Goal: Transaction & Acquisition: Obtain resource

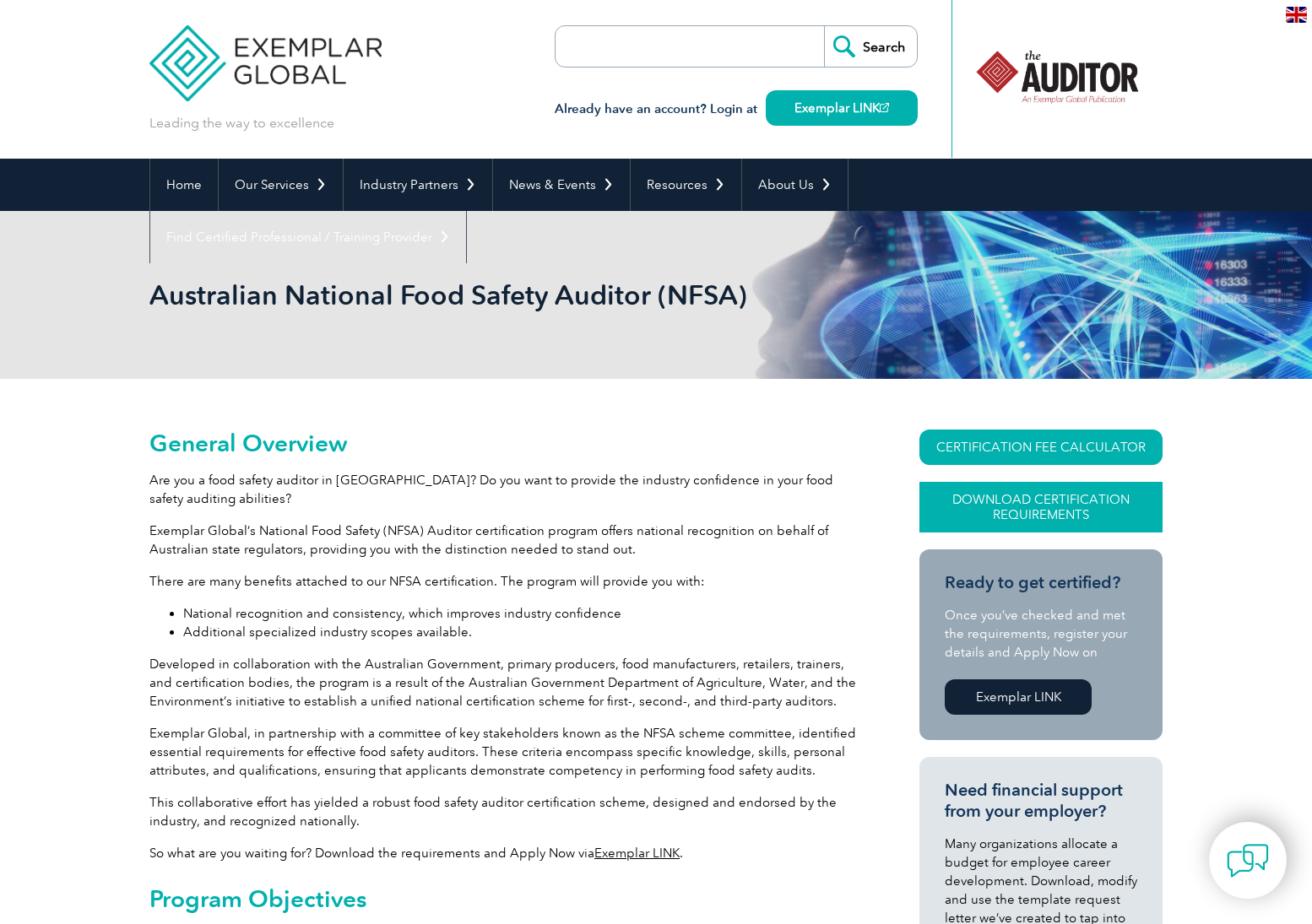
click at [1079, 500] on link "Download Certification Requirements" at bounding box center [1041, 507] width 243 height 51
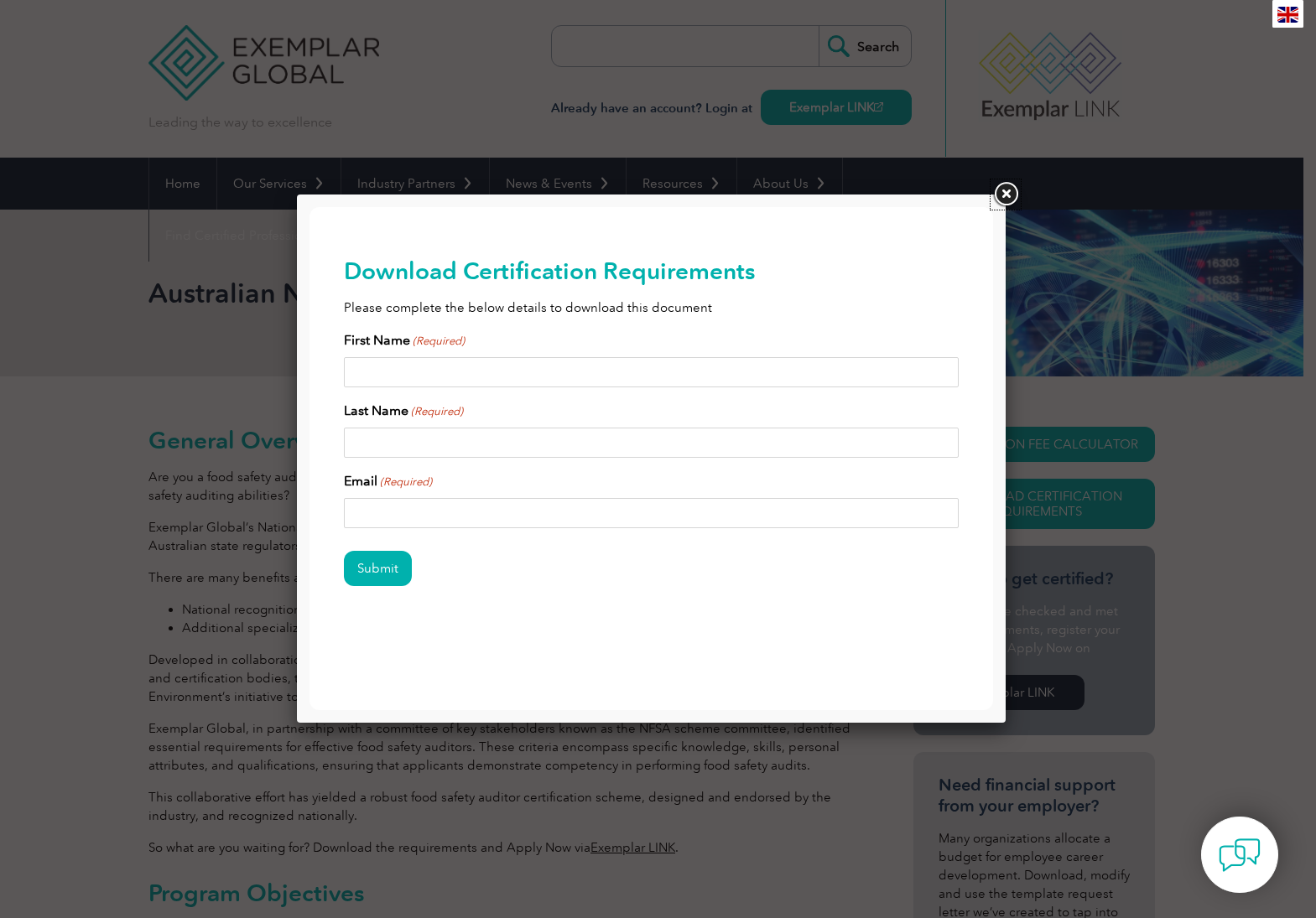
click at [999, 187] on link at bounding box center [1006, 194] width 30 height 30
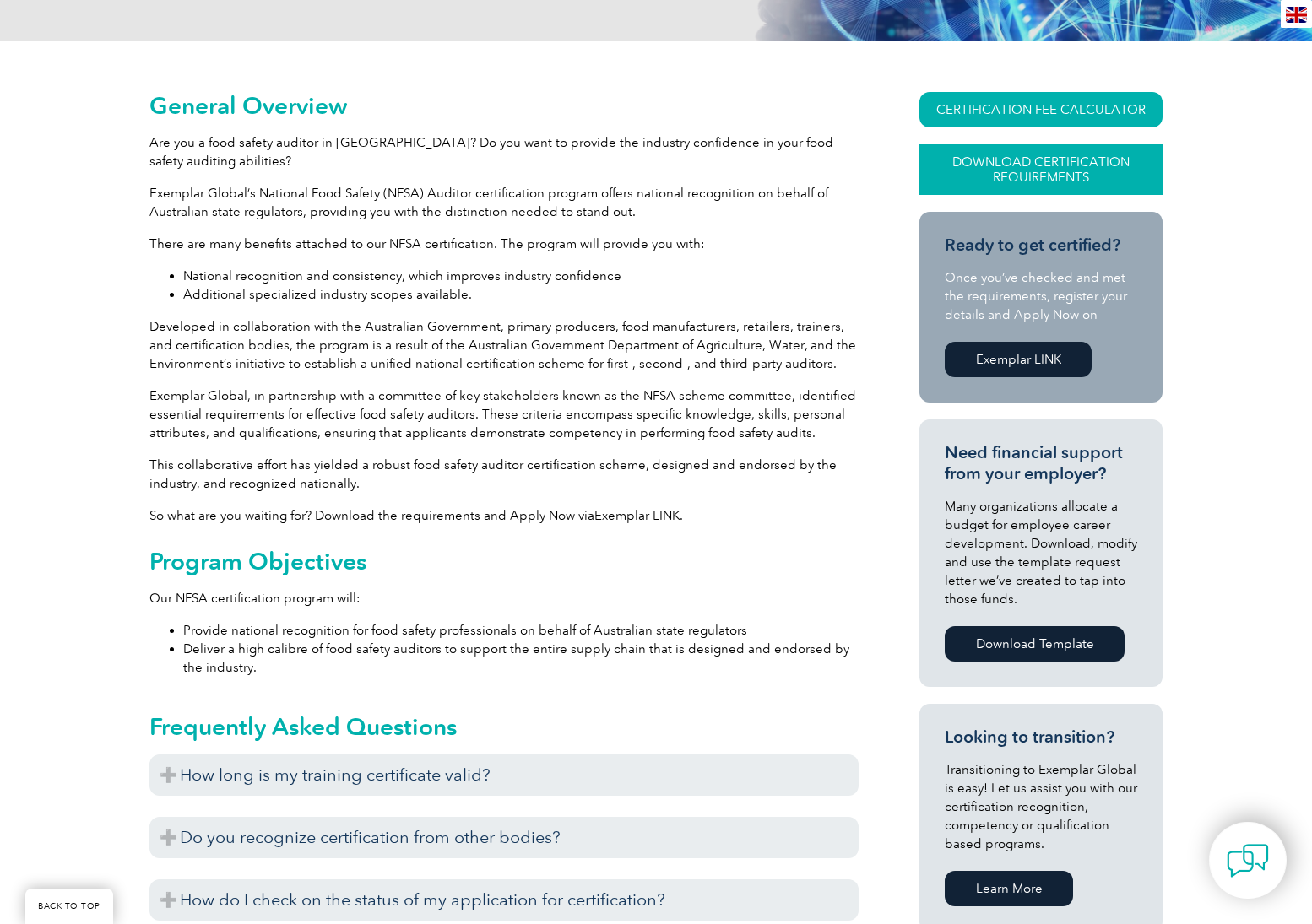
scroll to position [676, 0]
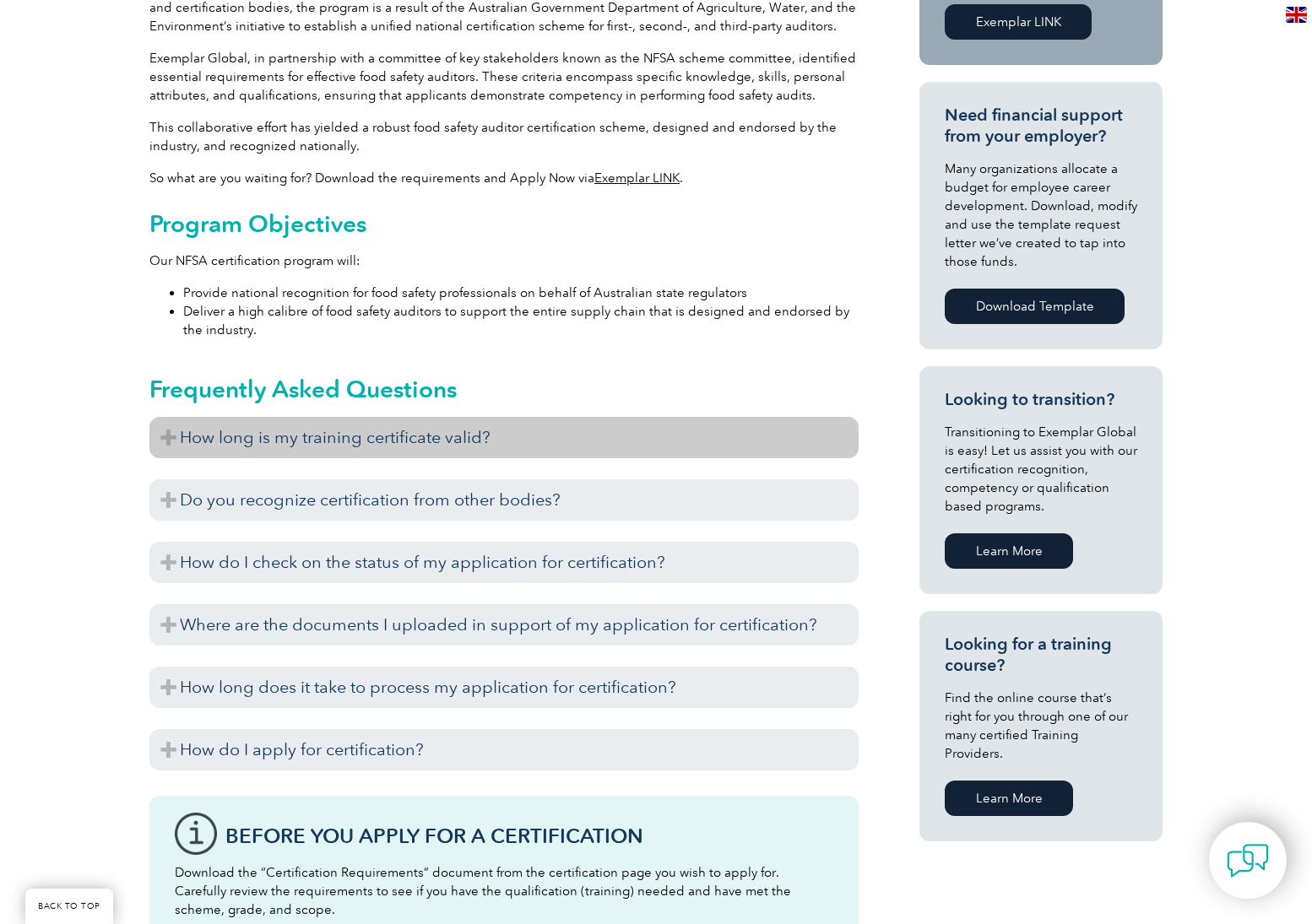
click at [170, 436] on h3 "How long is my training certificate valid?" at bounding box center [504, 438] width 710 height 41
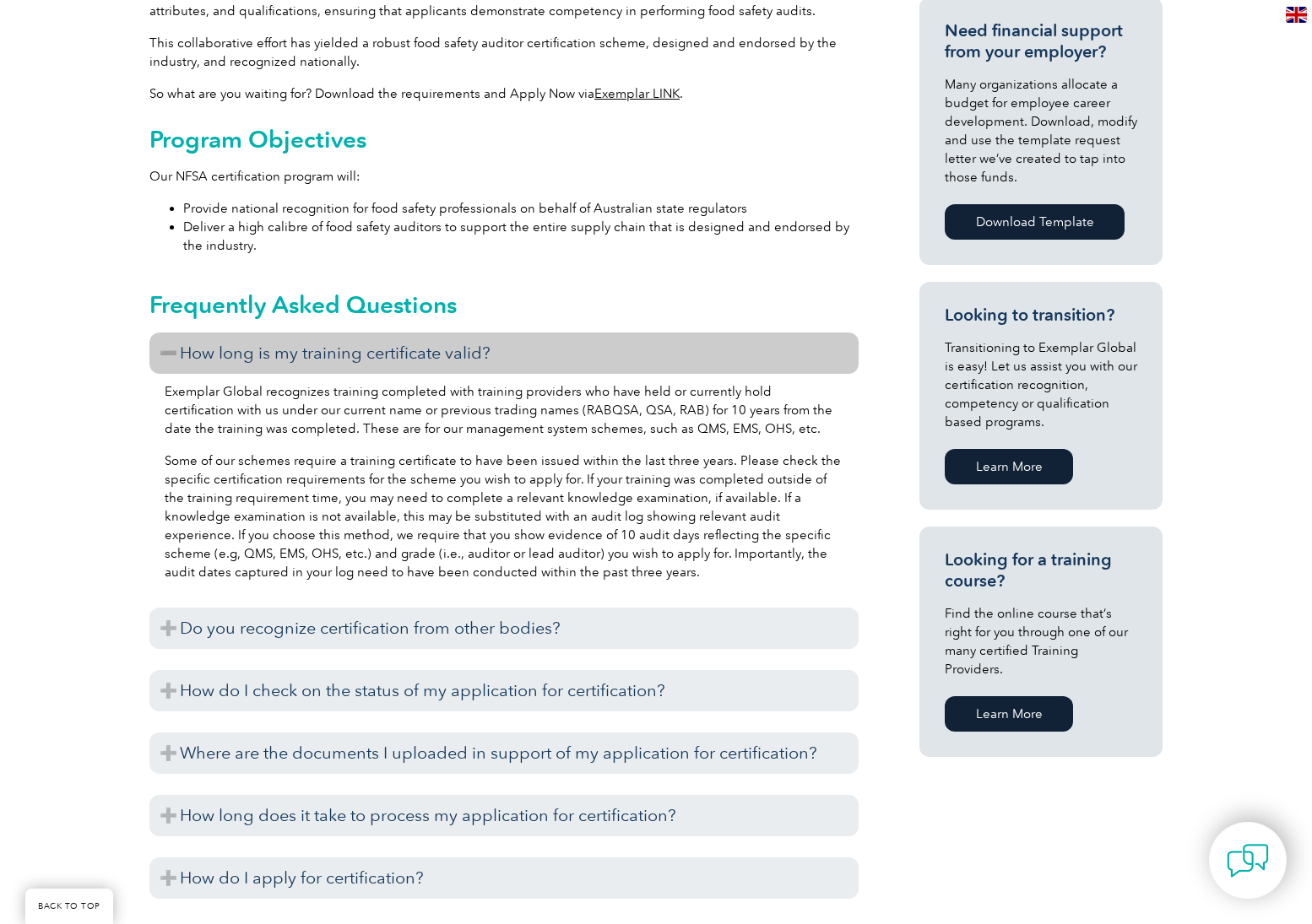
scroll to position [844, 0]
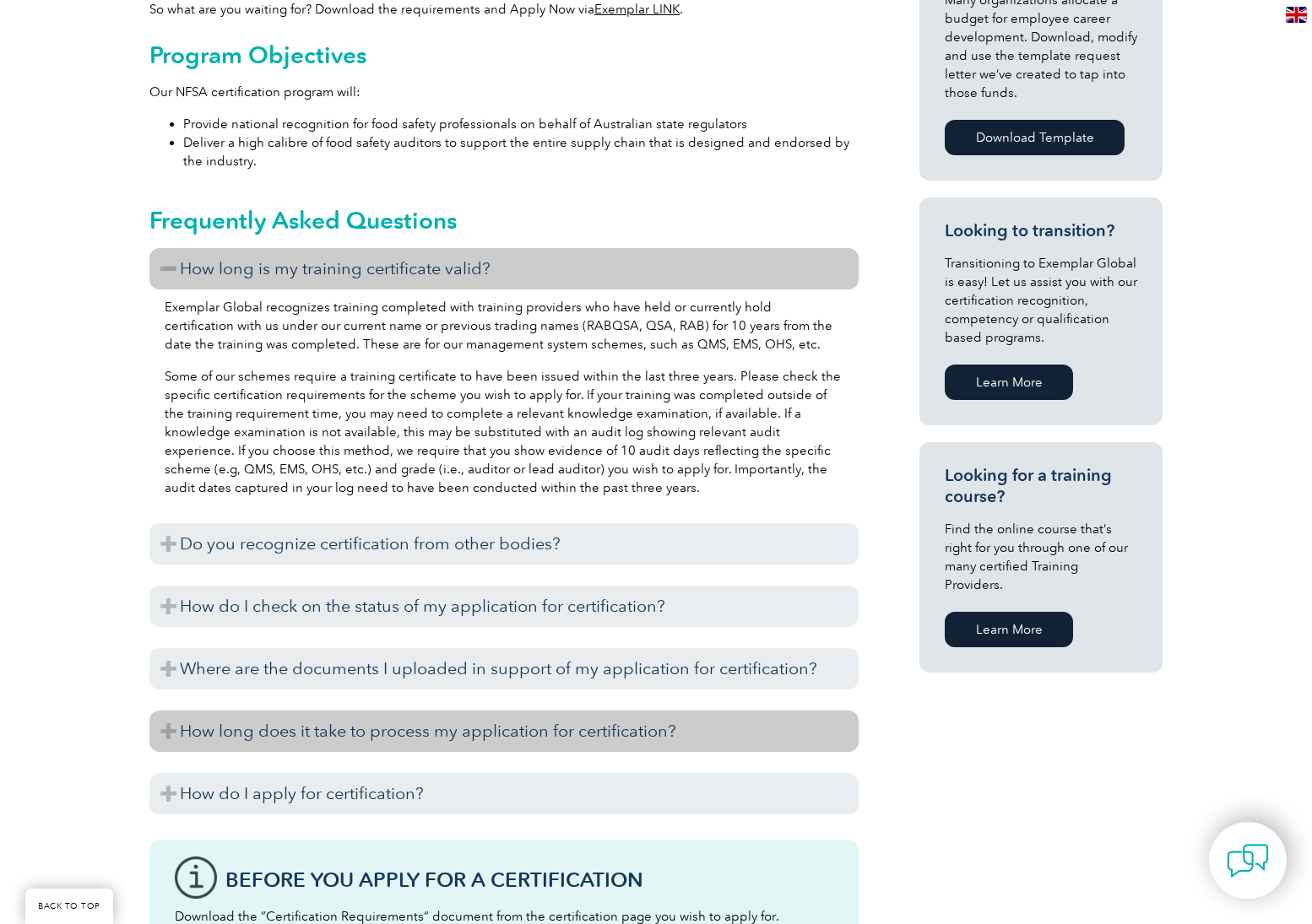
click at [172, 730] on h3 "How long does it take to process my application for certification?" at bounding box center [504, 731] width 710 height 41
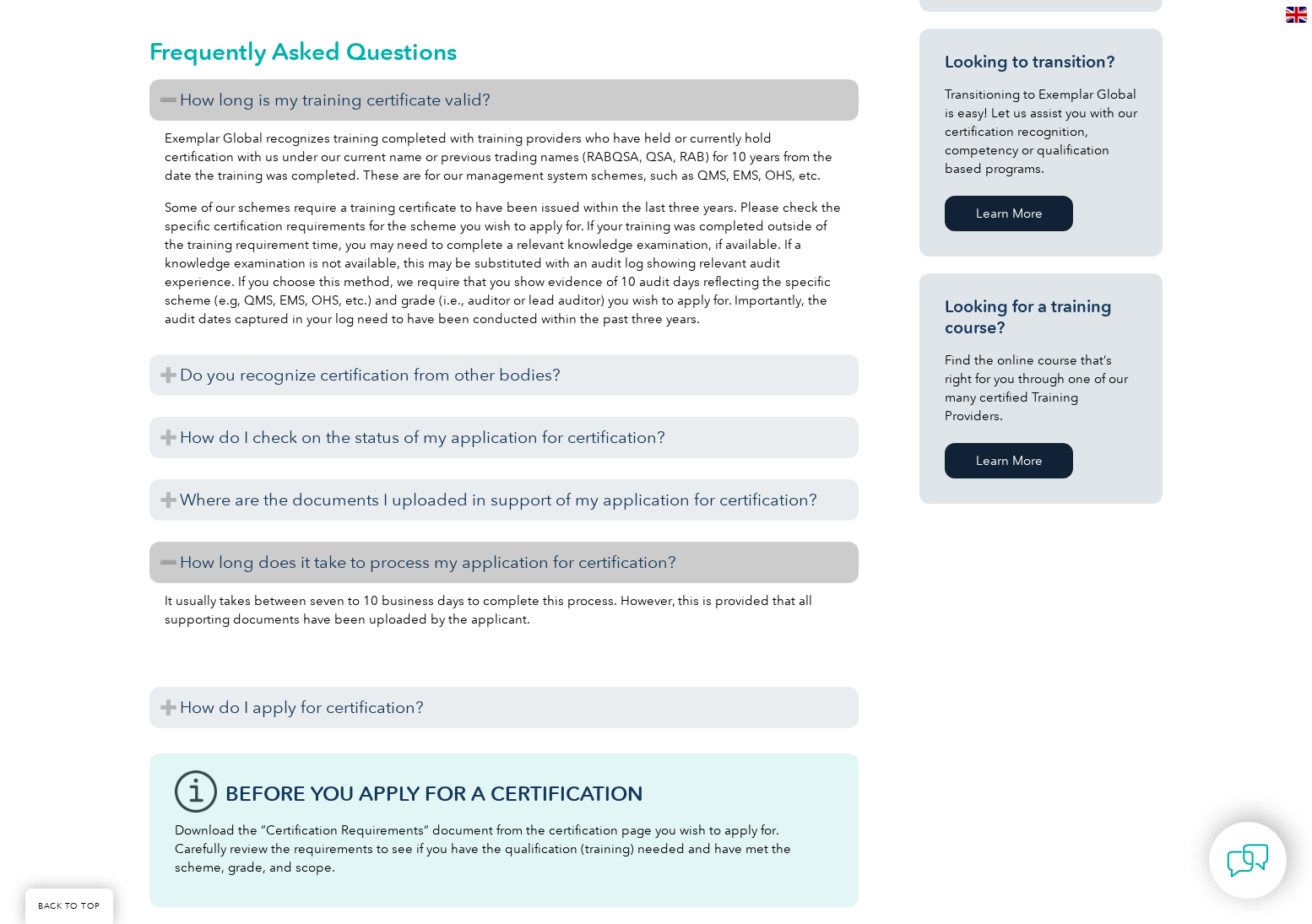
scroll to position [1097, 0]
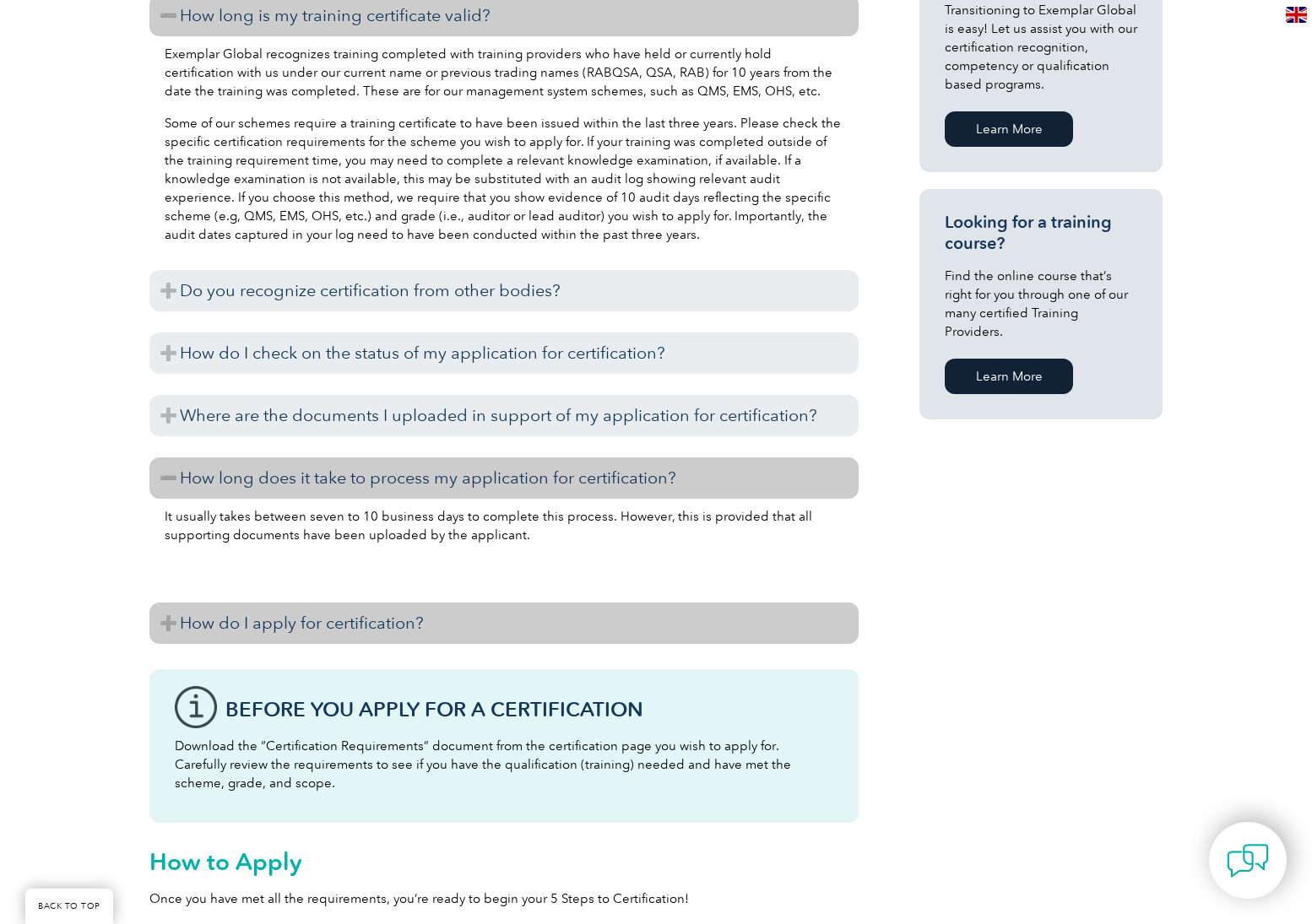
click at [162, 623] on h3 "How do I apply for certification?" at bounding box center [504, 624] width 710 height 41
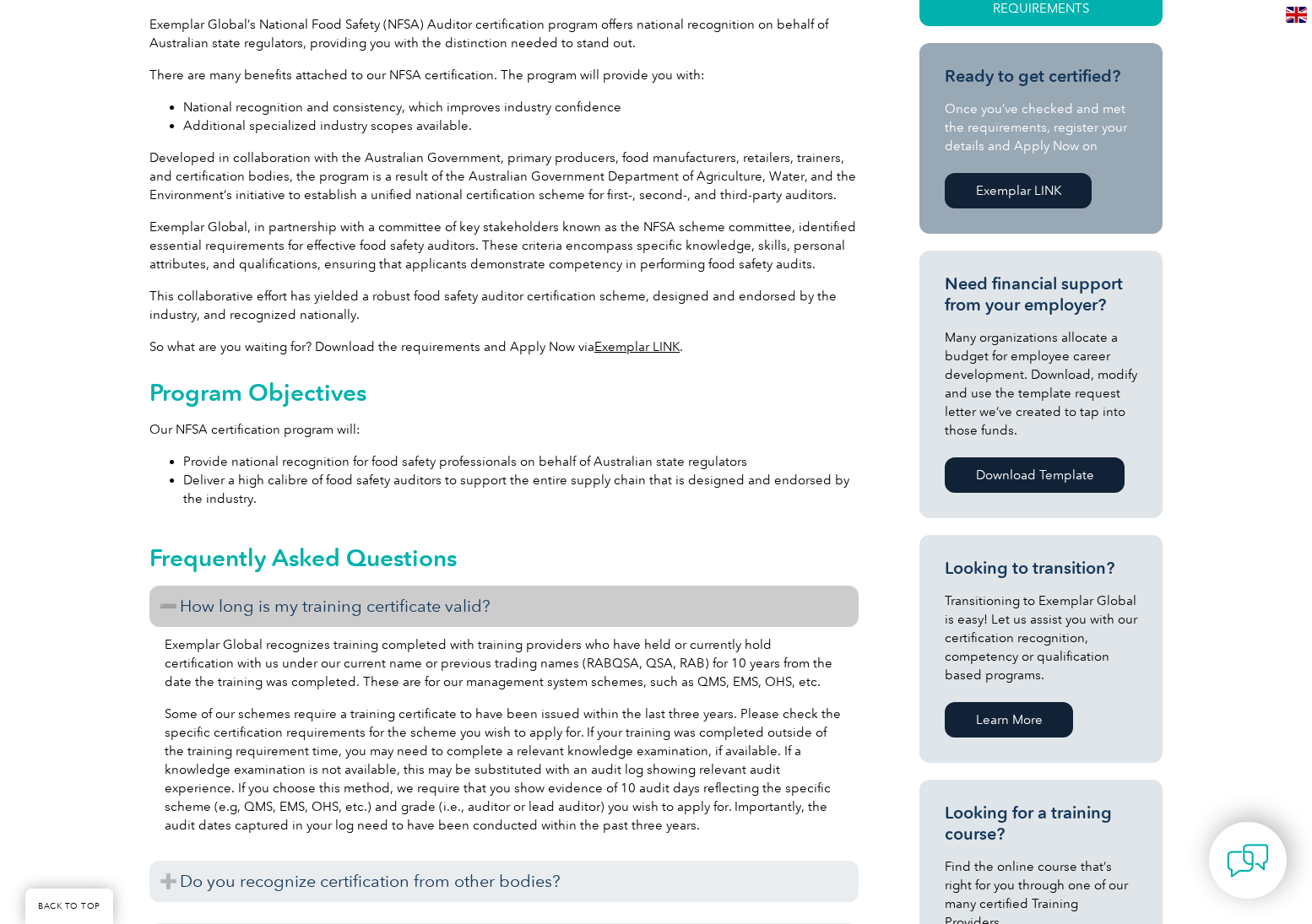
scroll to position [591, 0]
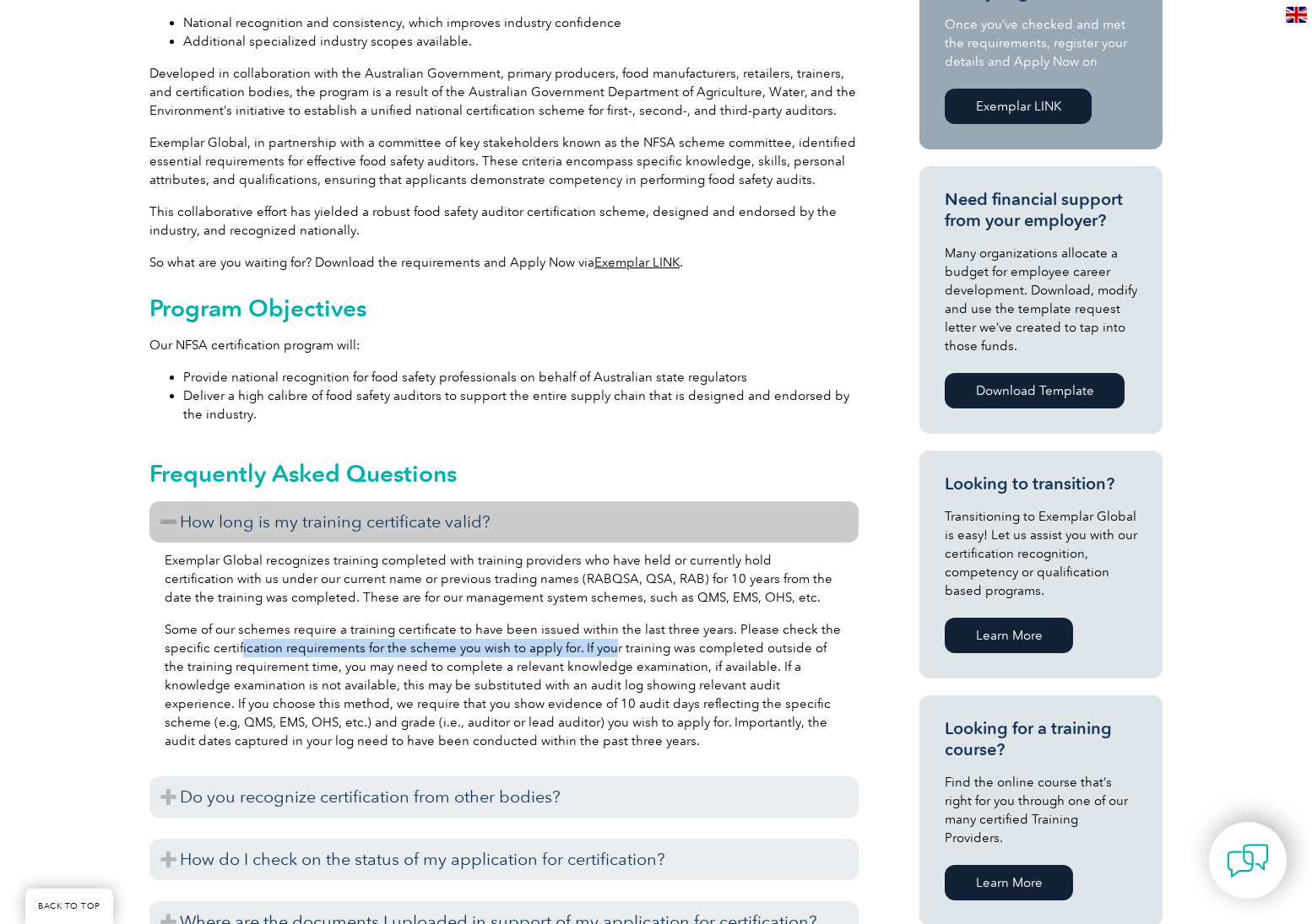
drag, startPoint x: 239, startPoint y: 646, endPoint x: 610, endPoint y: 645, distance: 371.0
click at [610, 645] on p "Some of our schemes require a training certificate to have been issued within t…" at bounding box center [504, 685] width 679 height 130
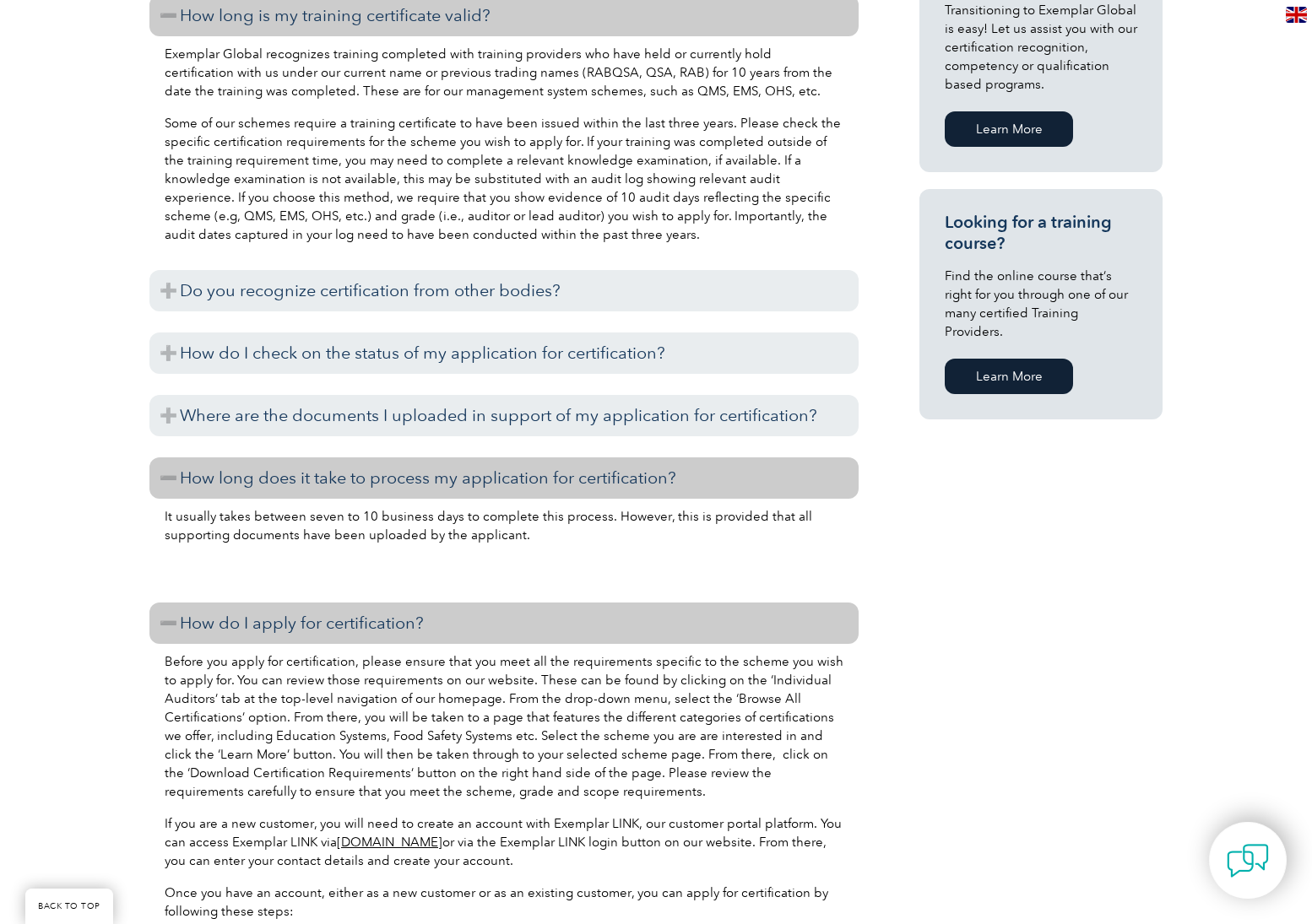
scroll to position [1267, 0]
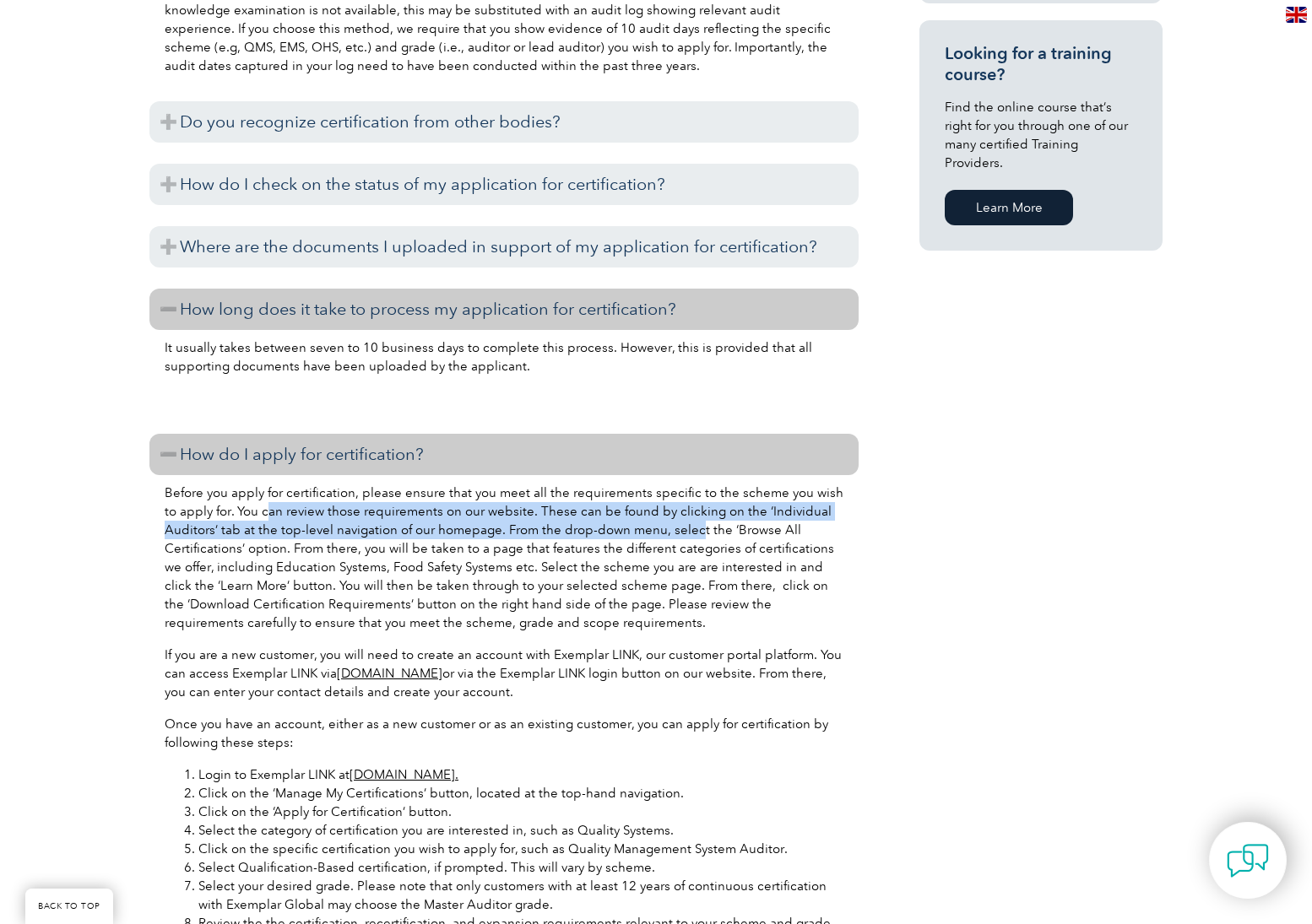
drag, startPoint x: 251, startPoint y: 506, endPoint x: 694, endPoint y: 522, distance: 443.3
click at [694, 522] on p "Before you apply for certification, please ensure that you meet all the require…" at bounding box center [504, 558] width 679 height 149
drag, startPoint x: 694, startPoint y: 522, endPoint x: 639, endPoint y: 522, distance: 55.0
click at [639, 522] on p "Before you apply for certification, please ensure that you meet all the require…" at bounding box center [504, 558] width 679 height 149
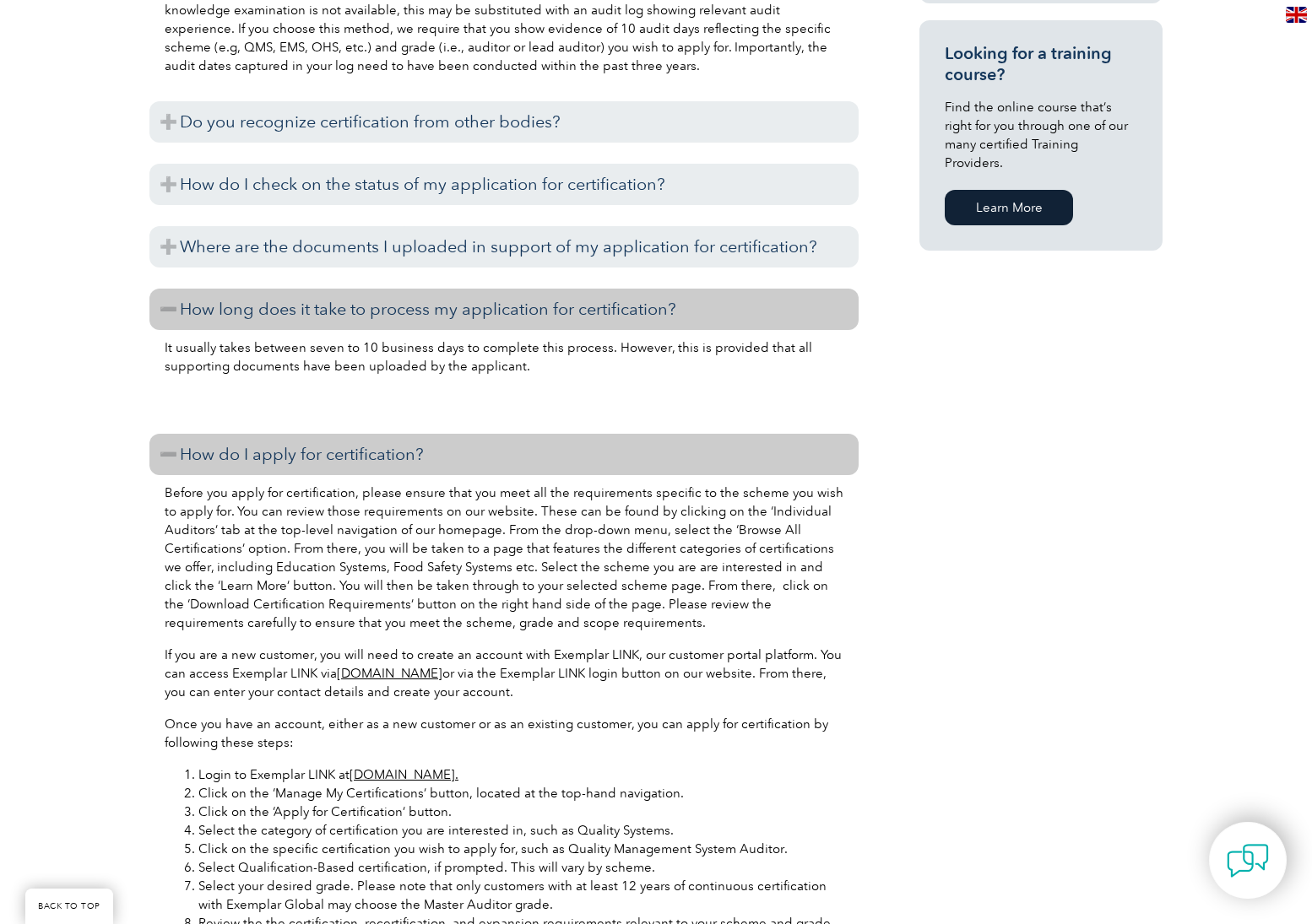
drag, startPoint x: 291, startPoint y: 524, endPoint x: 206, endPoint y: 514, distance: 85.6
click at [286, 523] on p "Before you apply for certification, please ensure that you meet all the require…" at bounding box center [504, 558] width 679 height 149
drag, startPoint x: 205, startPoint y: 513, endPoint x: 505, endPoint y: 509, distance: 300.0
click at [505, 509] on p "Before you apply for certification, please ensure that you meet all the require…" at bounding box center [504, 558] width 679 height 149
drag, startPoint x: 505, startPoint y: 509, endPoint x: 286, endPoint y: 580, distance: 230.2
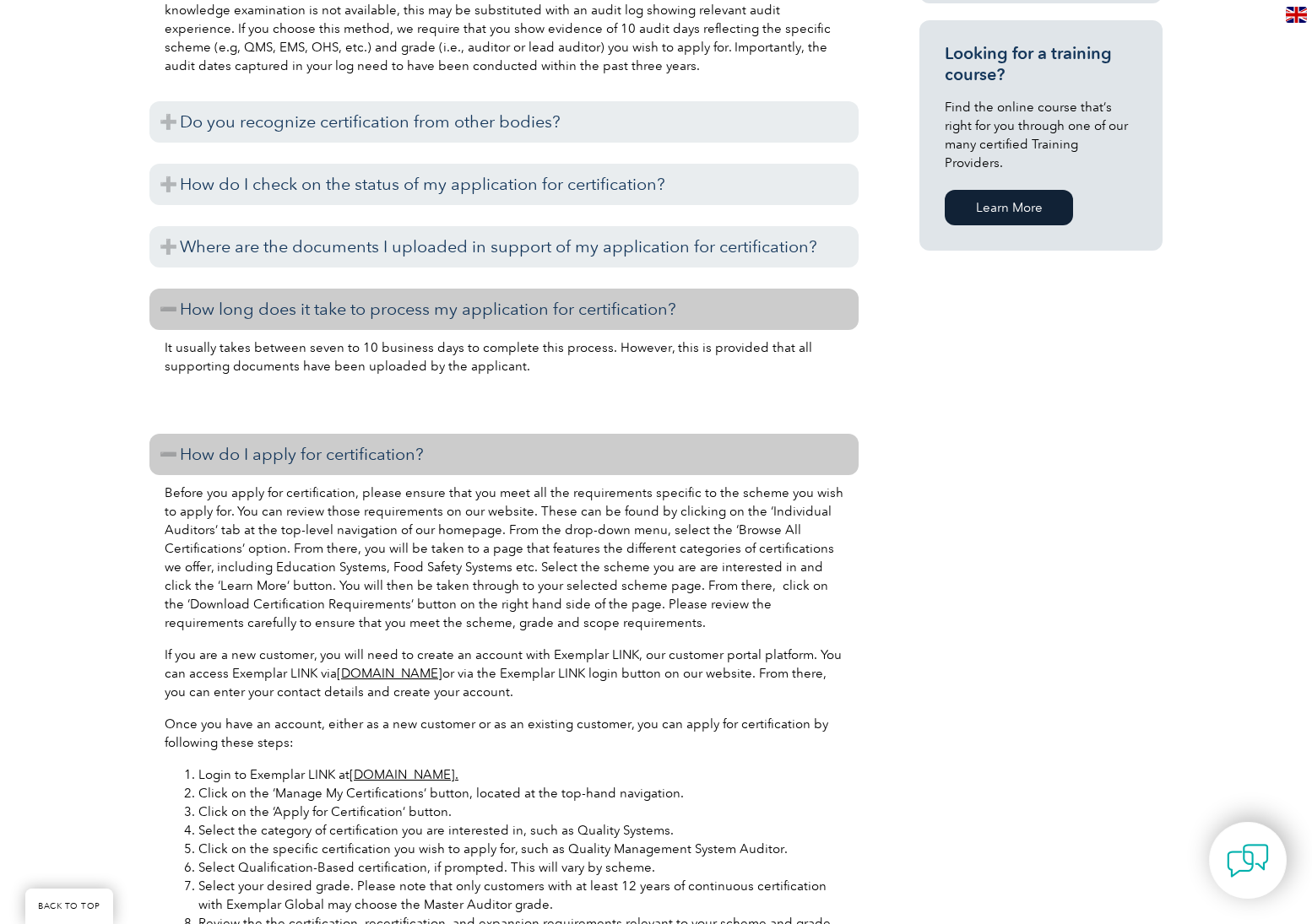
click at [286, 580] on p "Before you apply for certification, please ensure that you meet all the require…" at bounding box center [504, 558] width 679 height 149
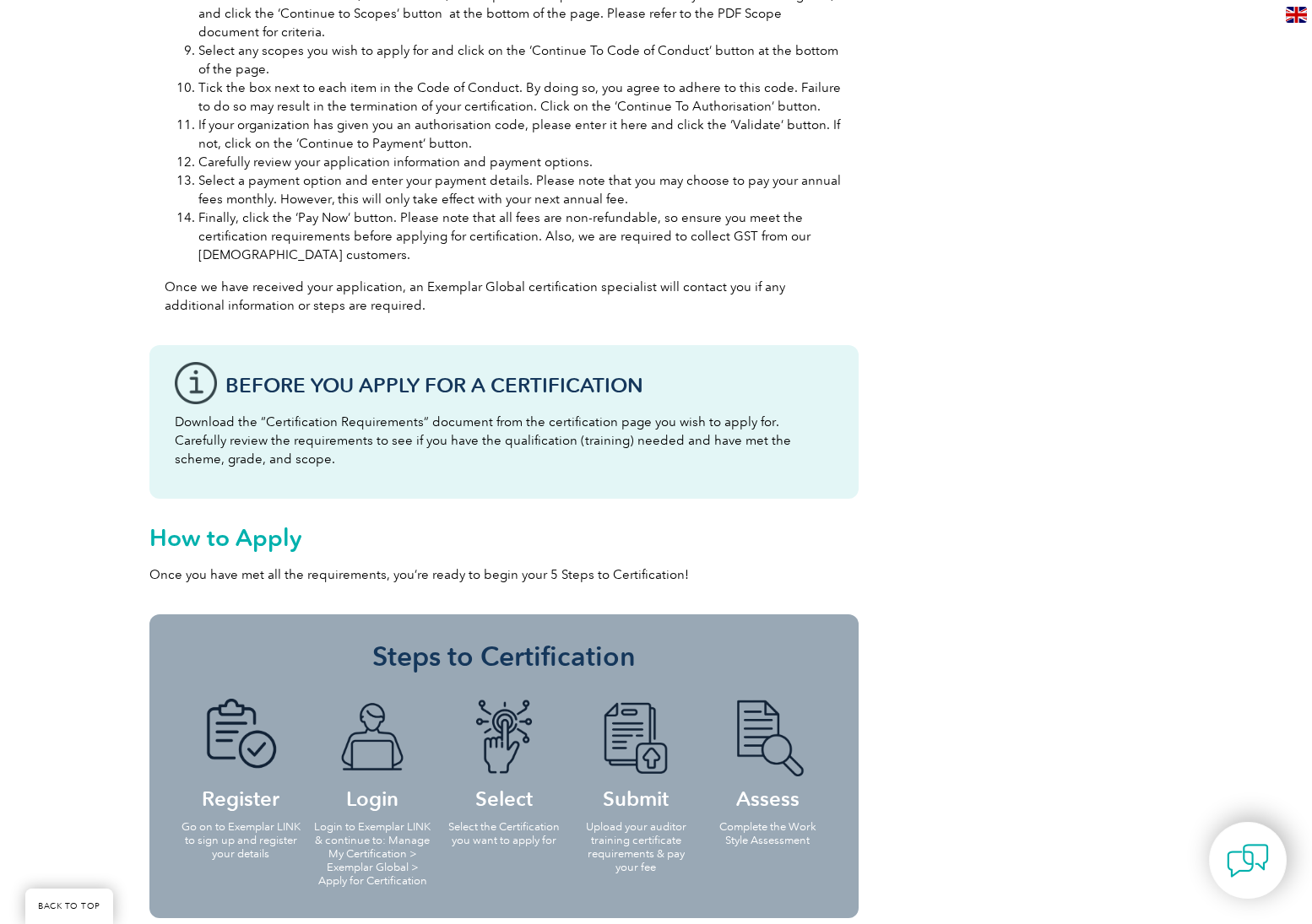
scroll to position [1688, 0]
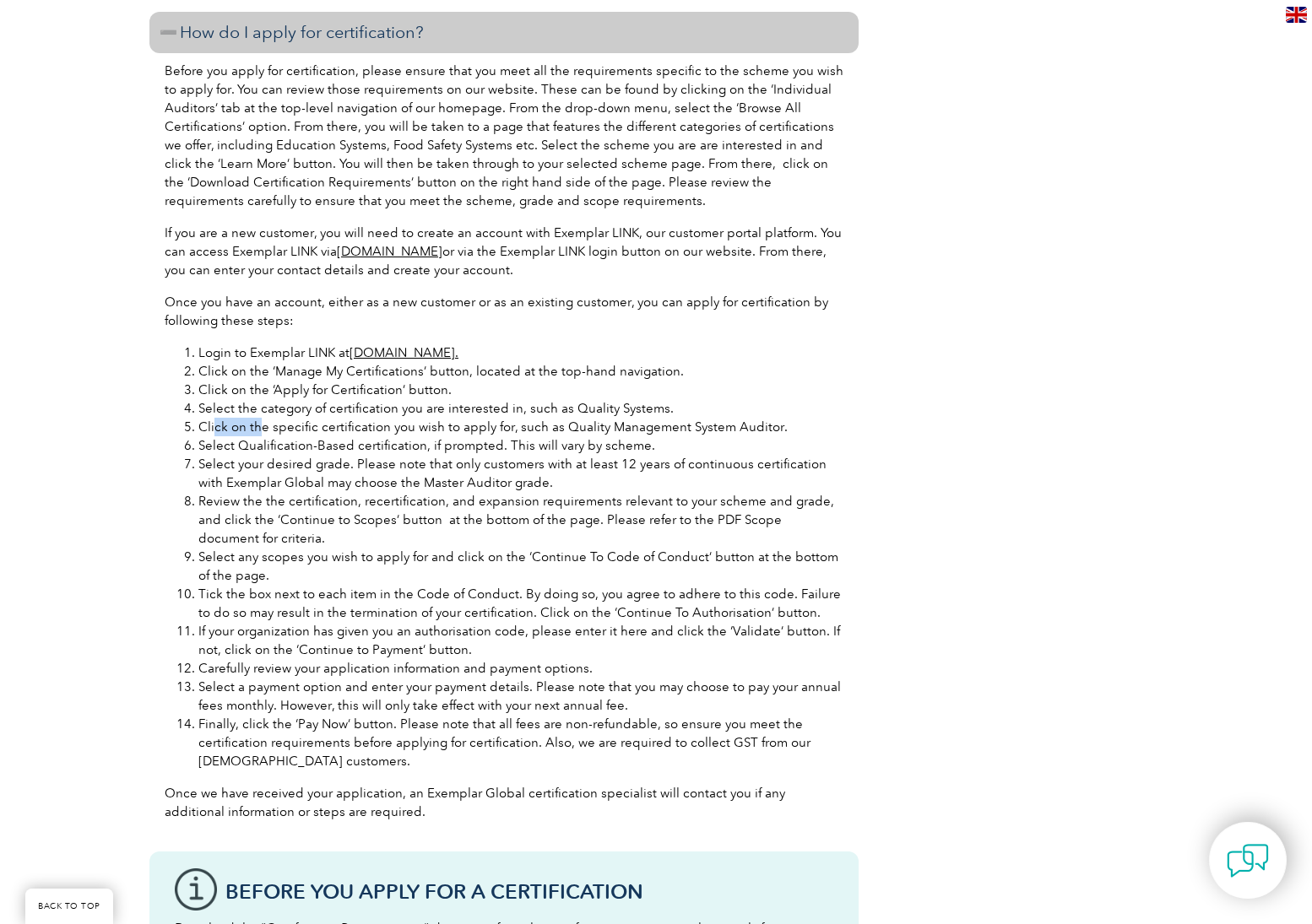
drag, startPoint x: 216, startPoint y: 430, endPoint x: 262, endPoint y: 432, distance: 46.0
click at [262, 432] on li "Click on the specific certification you wish to apply for, such as Quality Mana…" at bounding box center [520, 427] width 645 height 19
drag, startPoint x: 262, startPoint y: 432, endPoint x: 307, endPoint y: 462, distance: 54.1
click at [307, 462] on li "Select your desired grade. Please note that only customers with at least 12 yea…" at bounding box center [520, 473] width 645 height 37
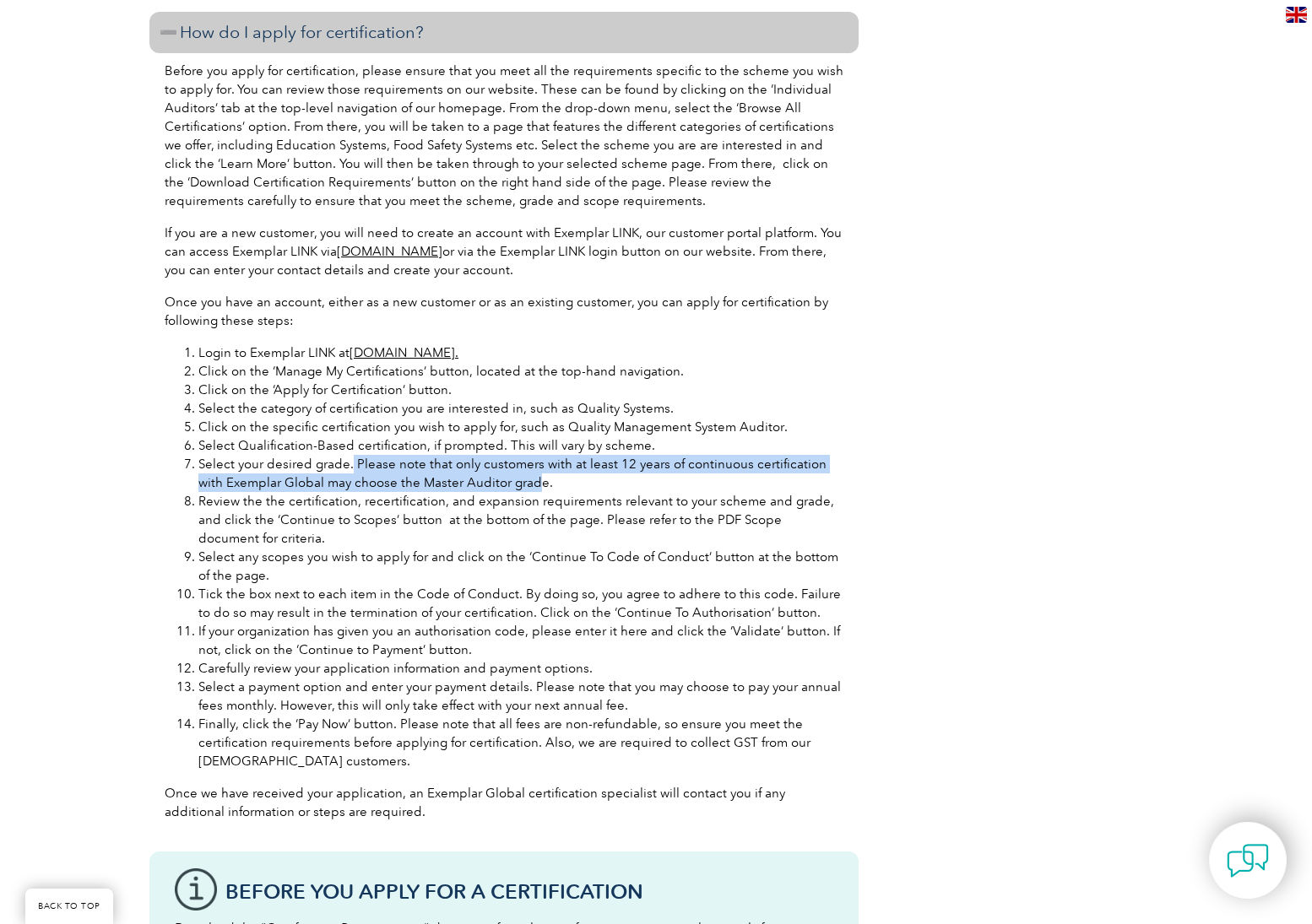
drag, startPoint x: 349, startPoint y: 463, endPoint x: 511, endPoint y: 478, distance: 162.7
click at [511, 478] on li "Select your desired grade. Please note that only customers with at least 12 yea…" at bounding box center [520, 473] width 645 height 37
drag, startPoint x: 527, startPoint y: 478, endPoint x: 202, endPoint y: 471, distance: 325.1
click at [202, 471] on li "Select your desired grade. Please note that only customers with at least 12 yea…" at bounding box center [520, 473] width 645 height 37
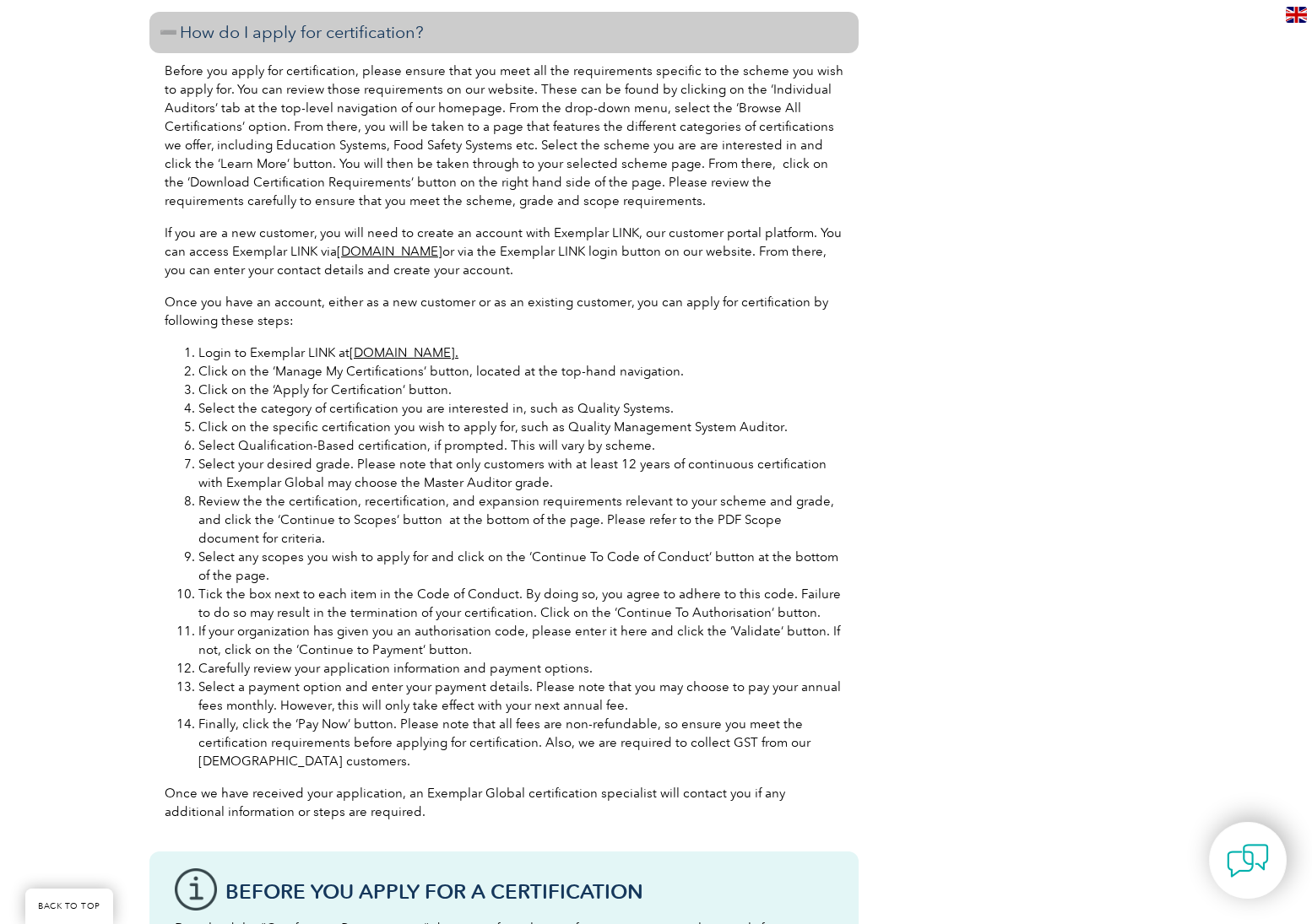
click at [372, 504] on li "Review the the certification, recertification, and expansion requirements relev…" at bounding box center [520, 519] width 645 height 56
drag, startPoint x: 287, startPoint y: 516, endPoint x: 620, endPoint y: 520, distance: 333.0
click at [620, 520] on li "Review the the certification, recertification, and expansion requirements relev…" at bounding box center [520, 519] width 645 height 56
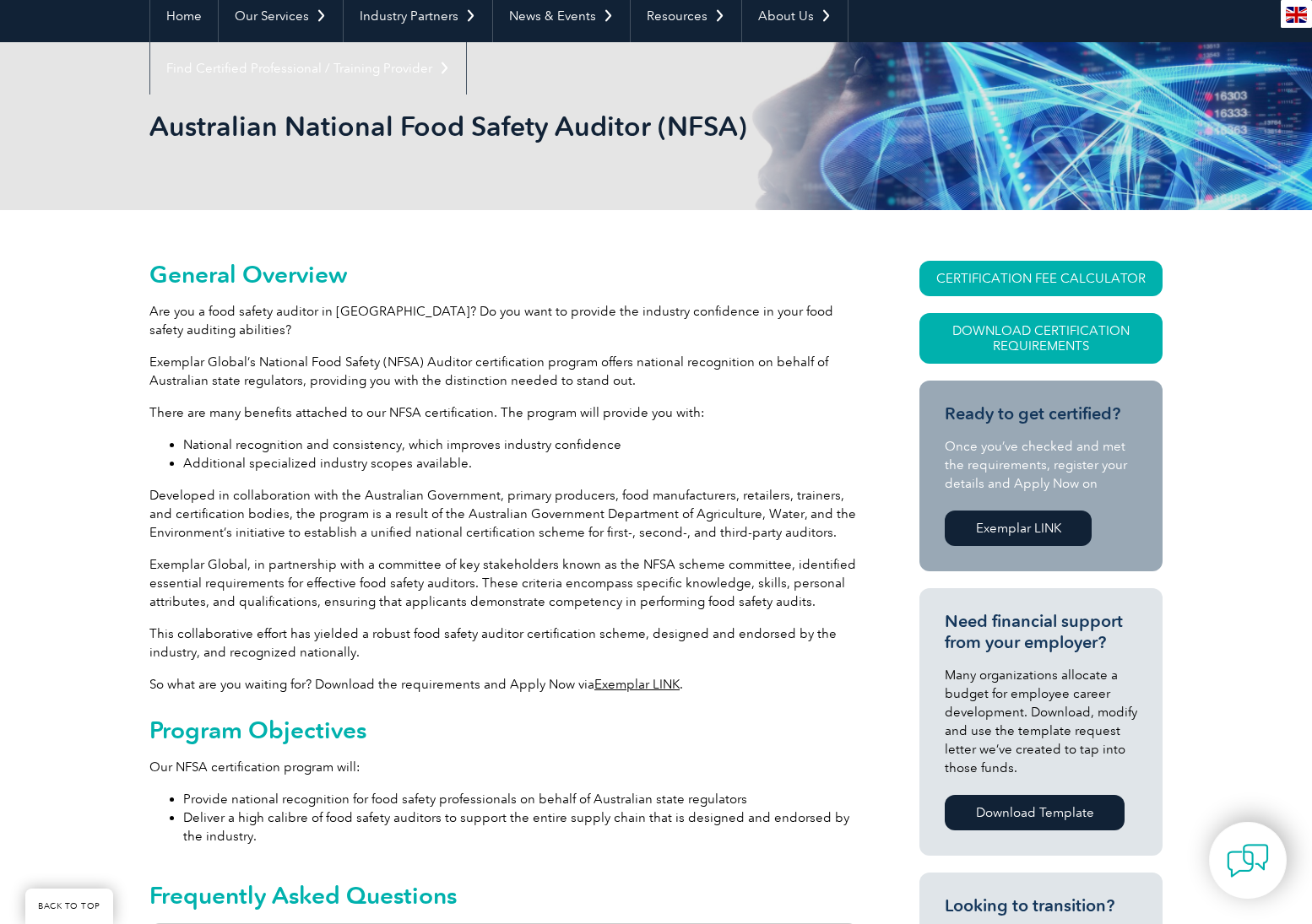
scroll to position [0, 0]
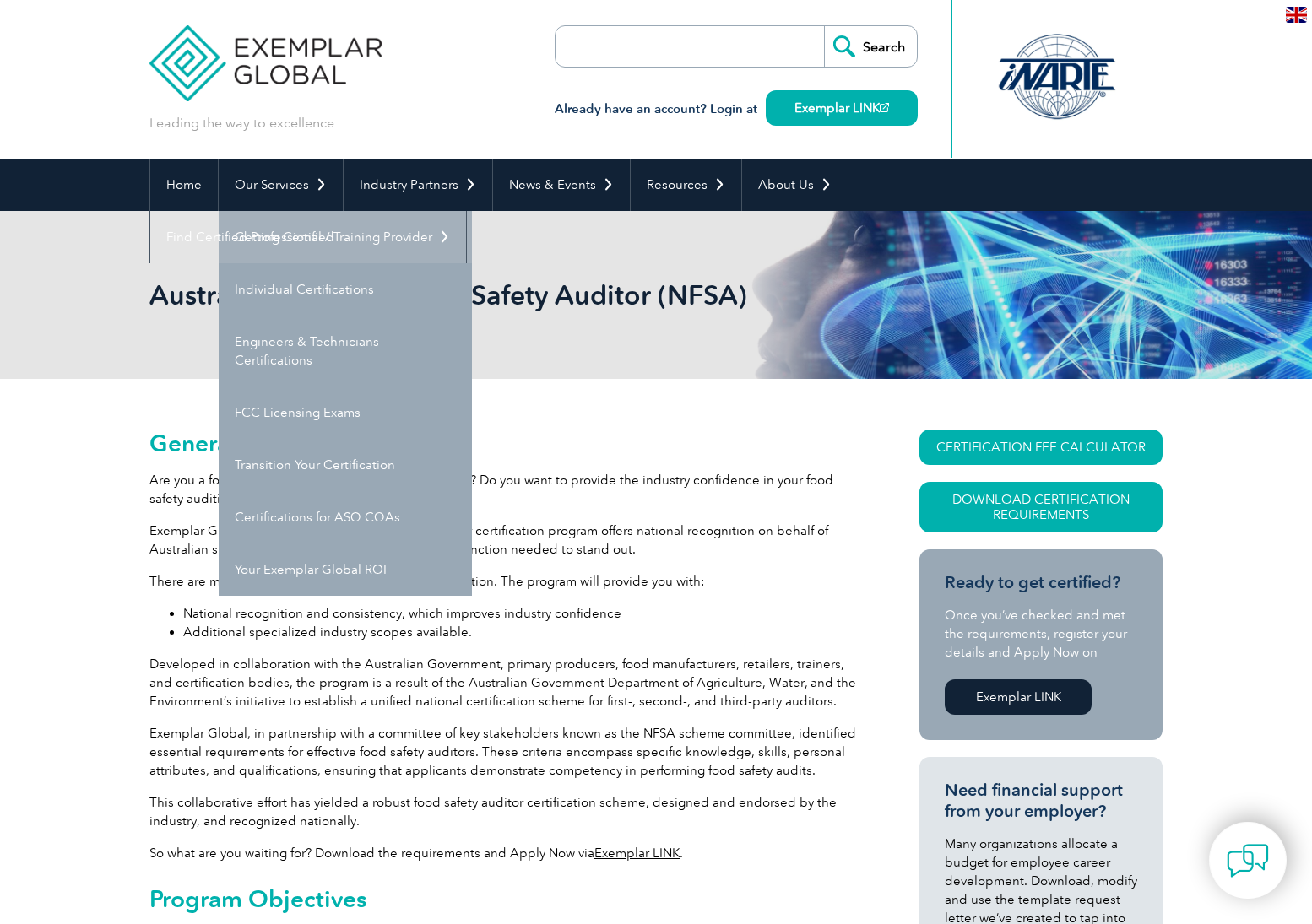
click at [276, 225] on link "Getting Certified" at bounding box center [344, 237] width 253 height 53
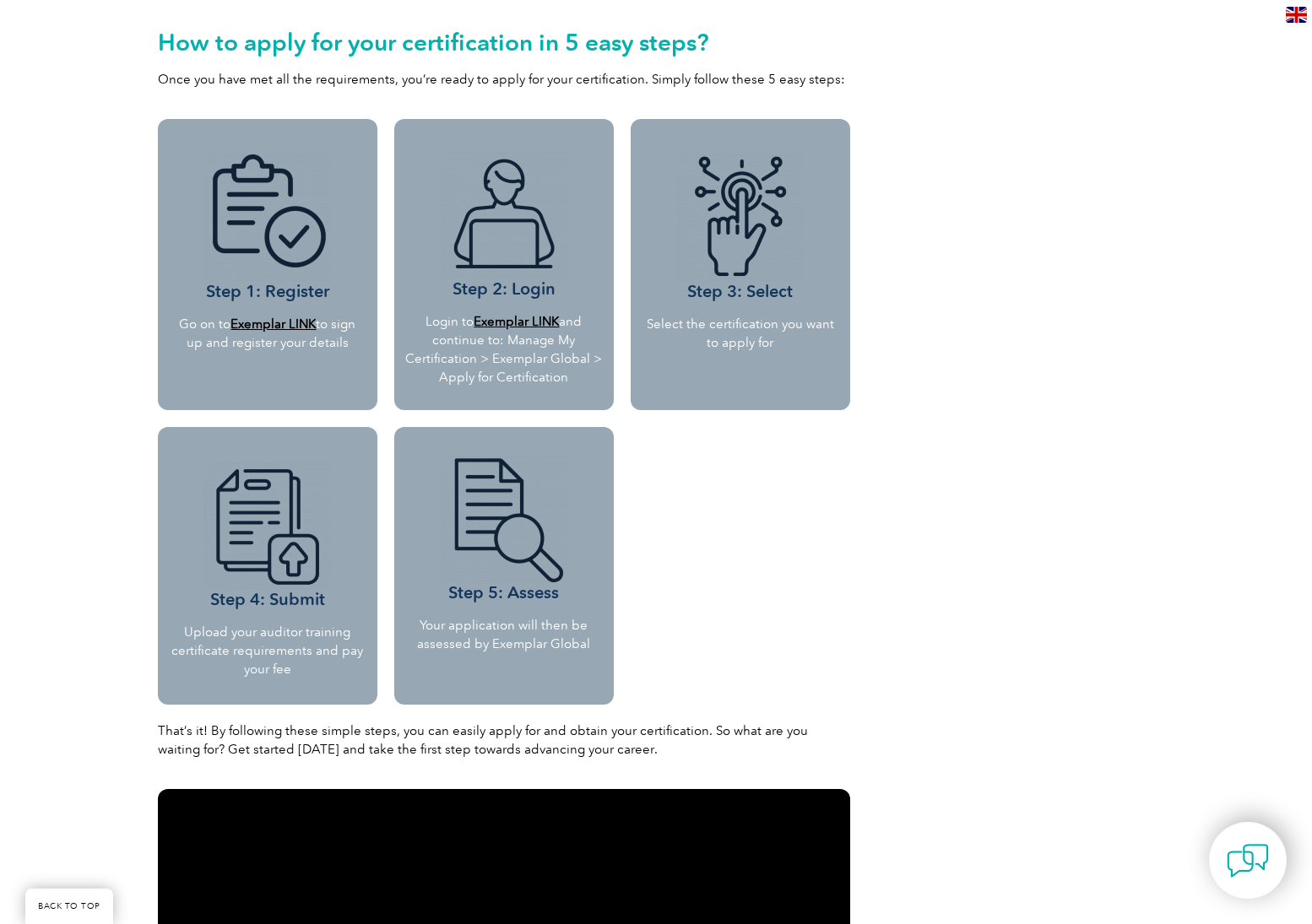
scroll to position [1604, 0]
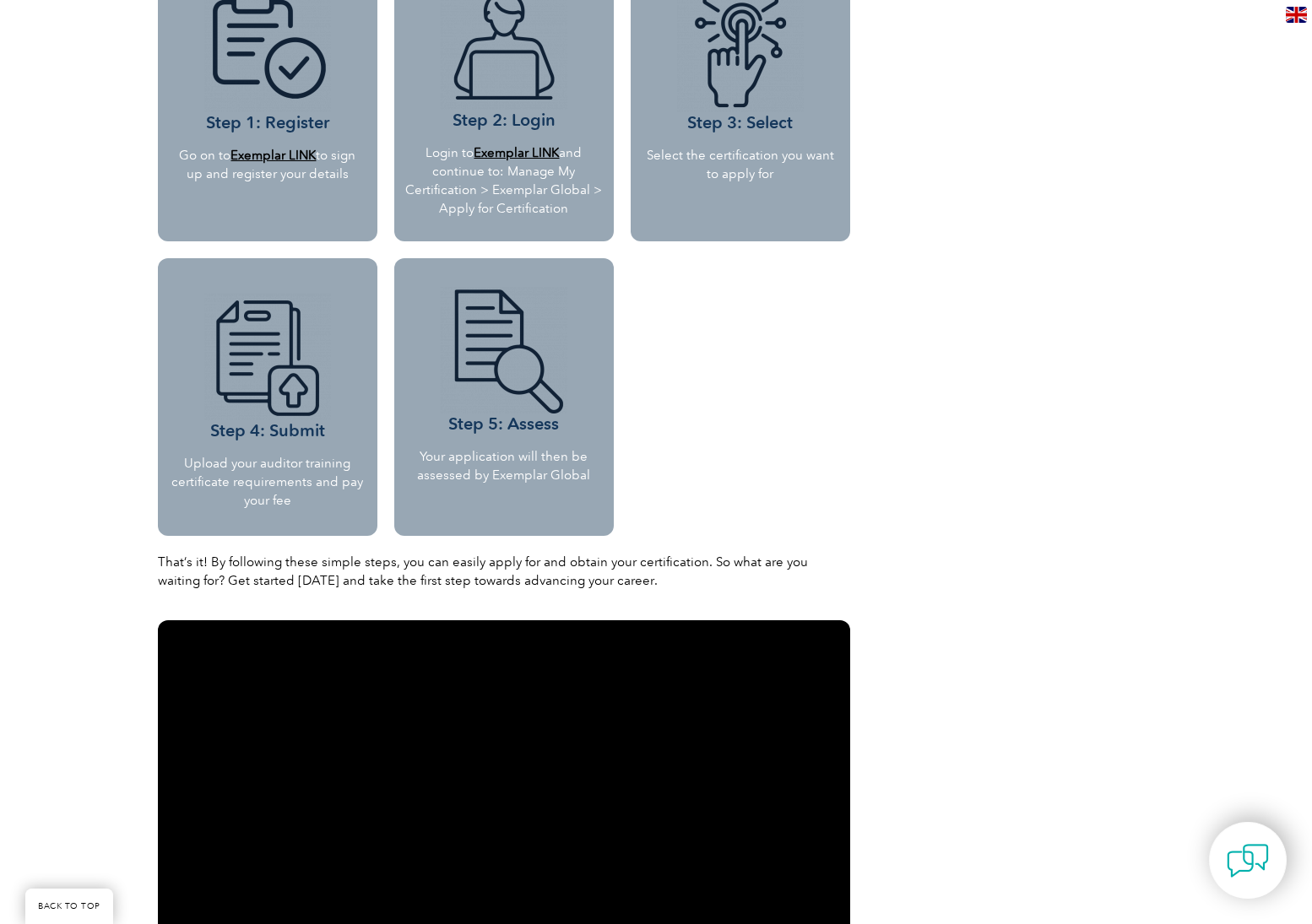
click at [270, 400] on img at bounding box center [267, 357] width 127 height 127
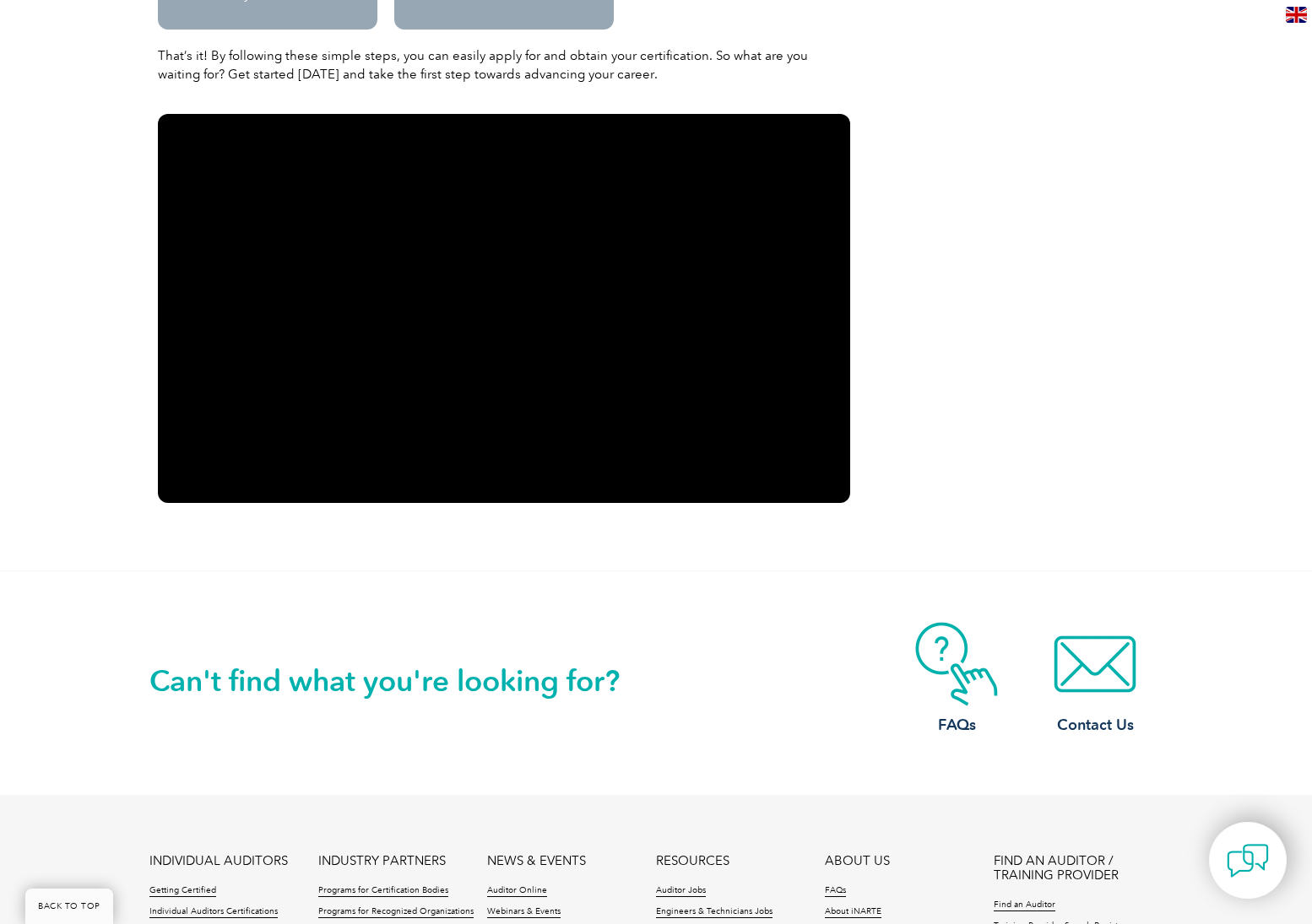
scroll to position [1942, 0]
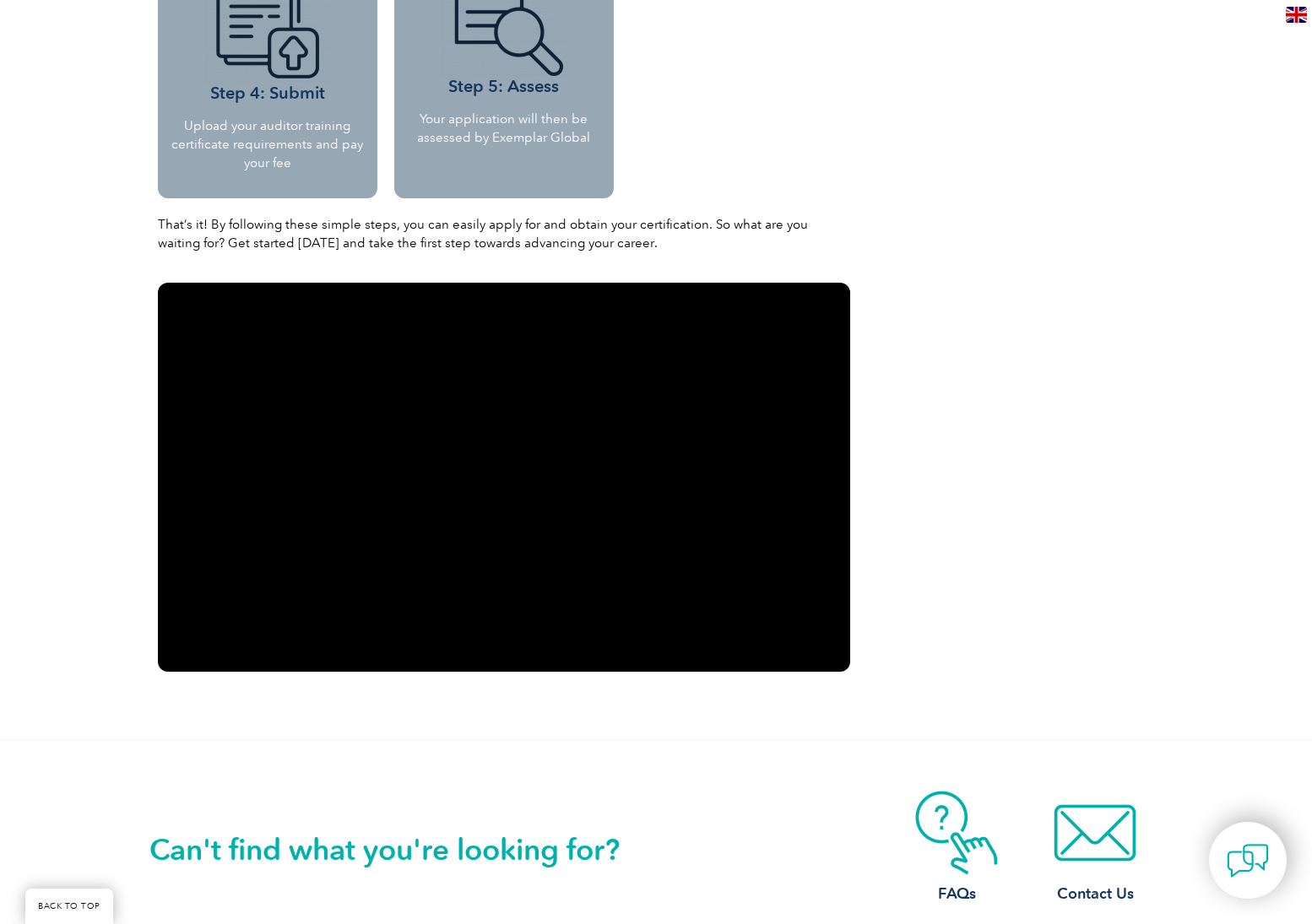
click at [530, 750] on div "Can't find what you're looking for? FAQs Contact Us" at bounding box center [656, 852] width 1014 height 224
click at [382, 753] on div "Can't find what you're looking for? FAQs Contact Us" at bounding box center [656, 852] width 1014 height 224
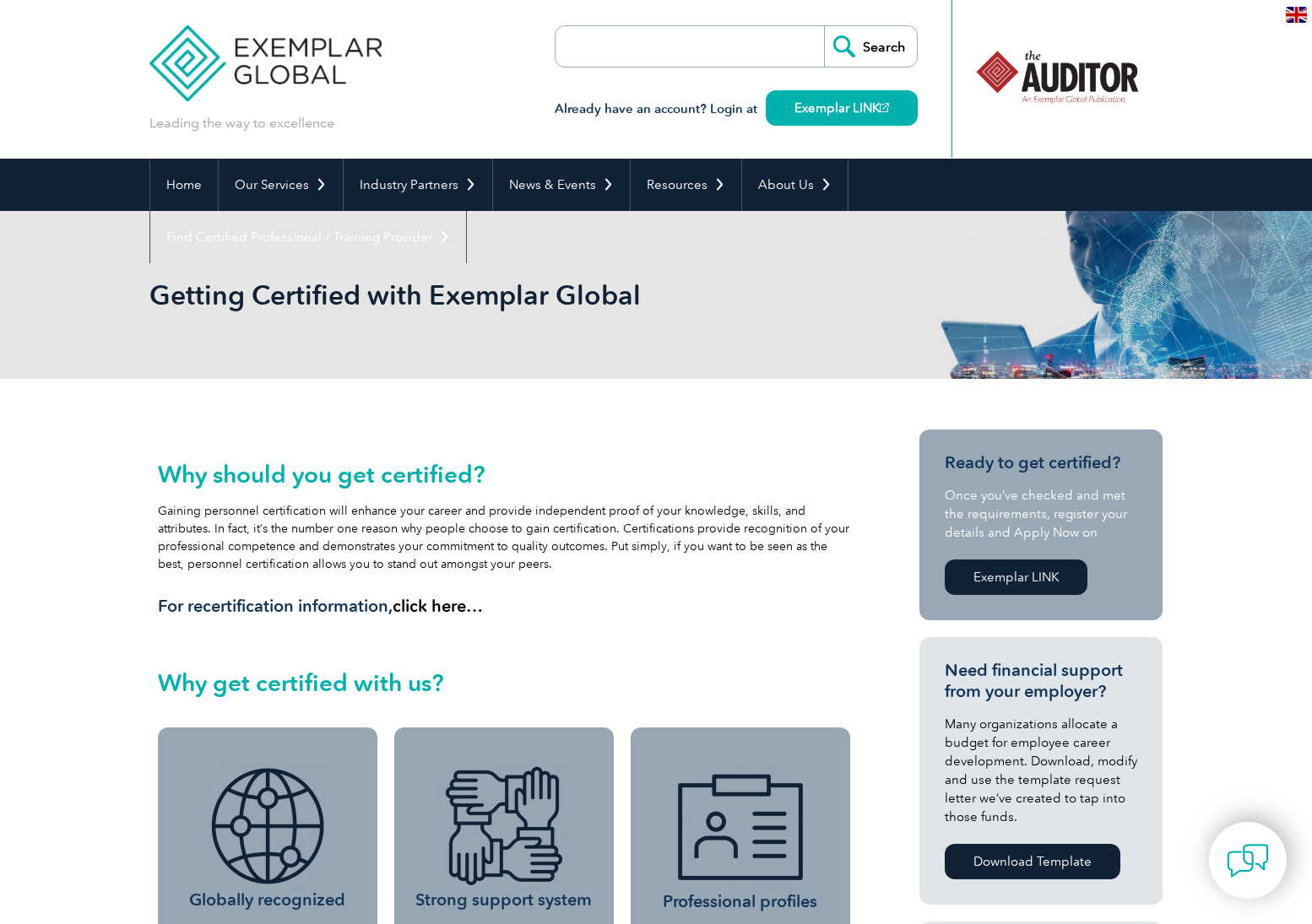
scroll to position [168, 0]
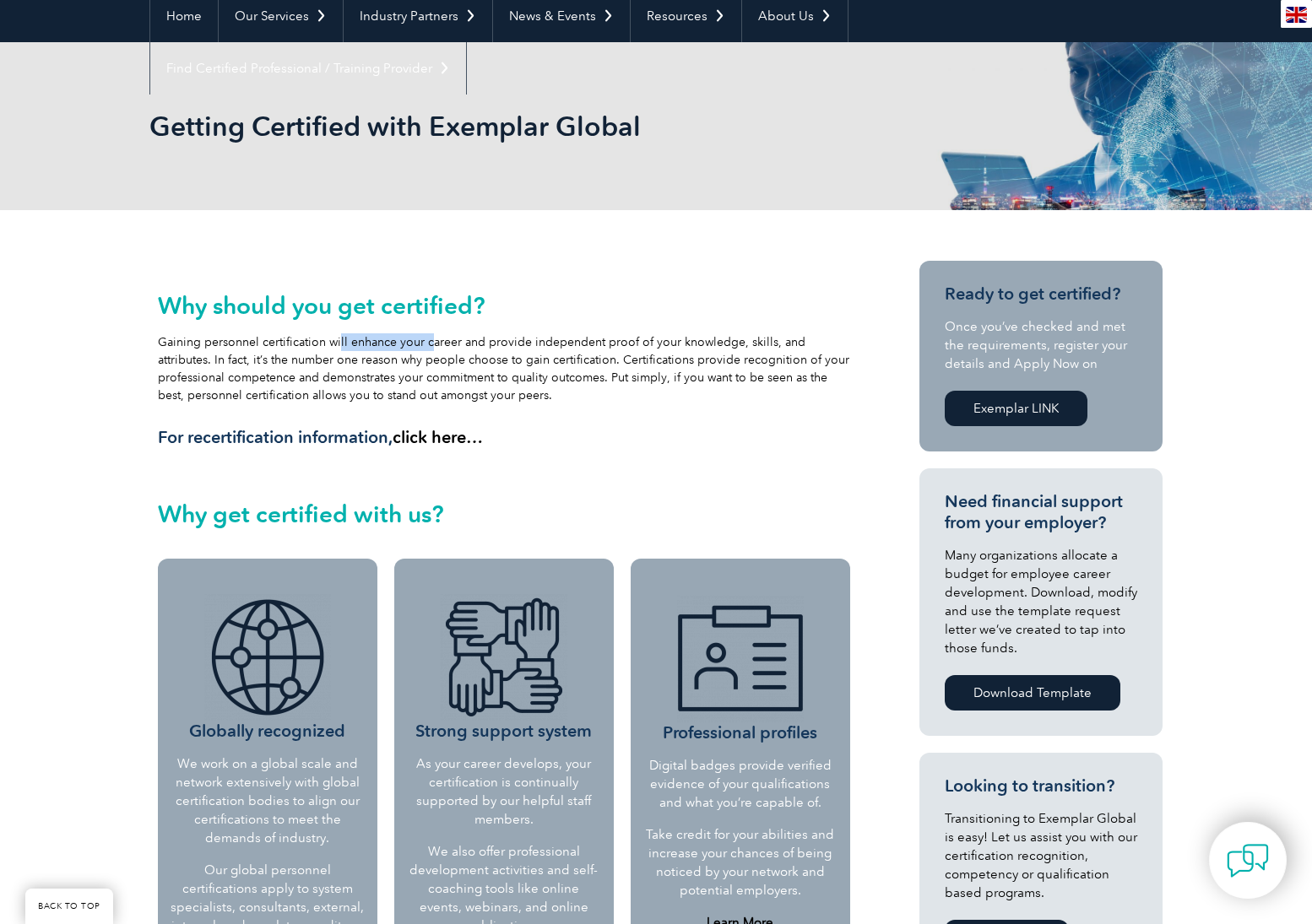
drag, startPoint x: 335, startPoint y: 346, endPoint x: 424, endPoint y: 347, distance: 89.0
click at [424, 347] on div "Why should you get certified? Gaining personnel certification will enhance your…" at bounding box center [504, 370] width 693 height 156
drag, startPoint x: 436, startPoint y: 373, endPoint x: 688, endPoint y: 390, distance: 252.6
click at [688, 390] on div "Why should you get certified? Gaining personnel certification will enhance your…" at bounding box center [504, 370] width 693 height 156
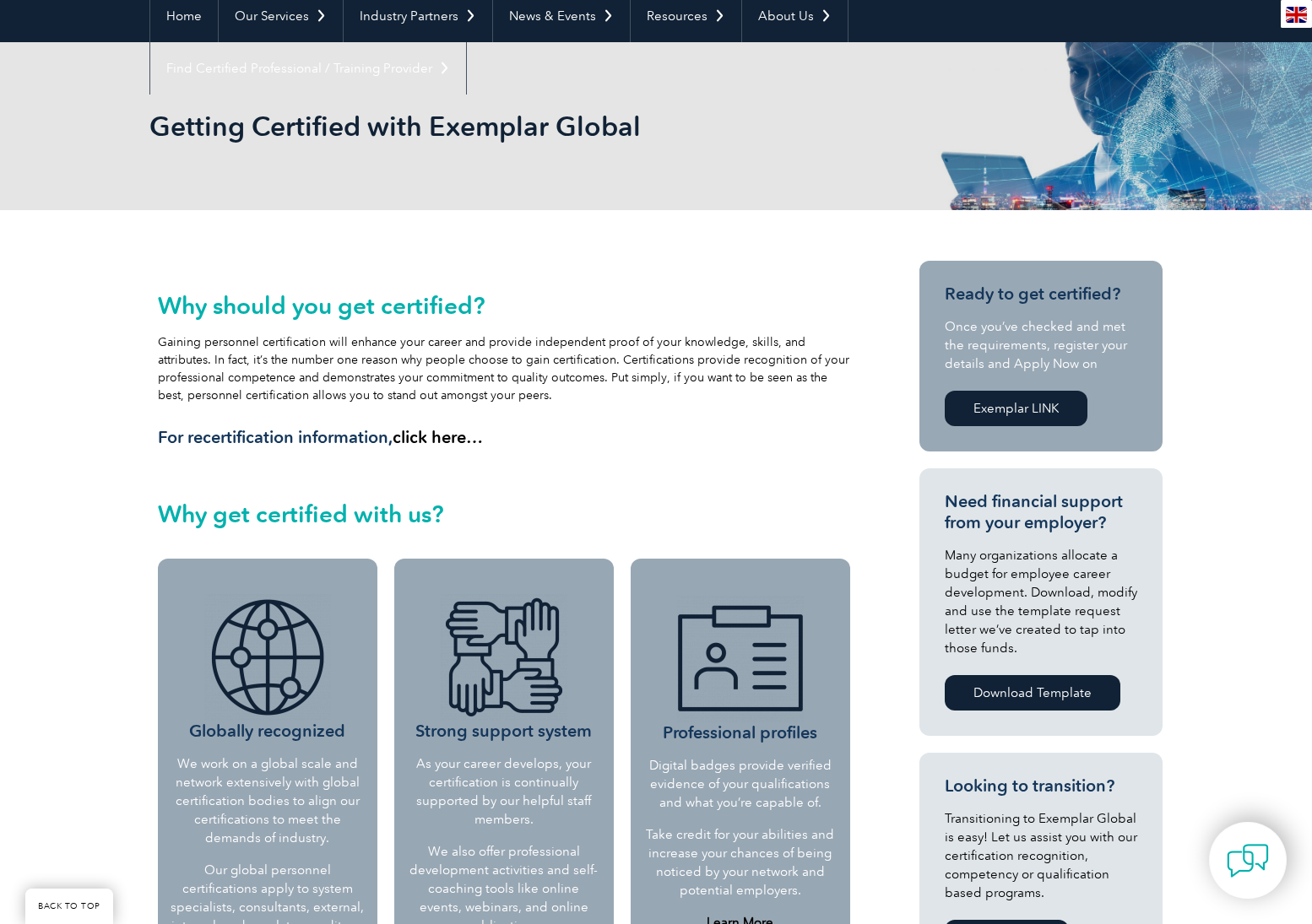
drag, startPoint x: 688, startPoint y: 390, endPoint x: 675, endPoint y: 397, distance: 14.8
click at [675, 397] on div "Why should you get certified? Gaining personnel certification will enhance your…" at bounding box center [504, 370] width 693 height 156
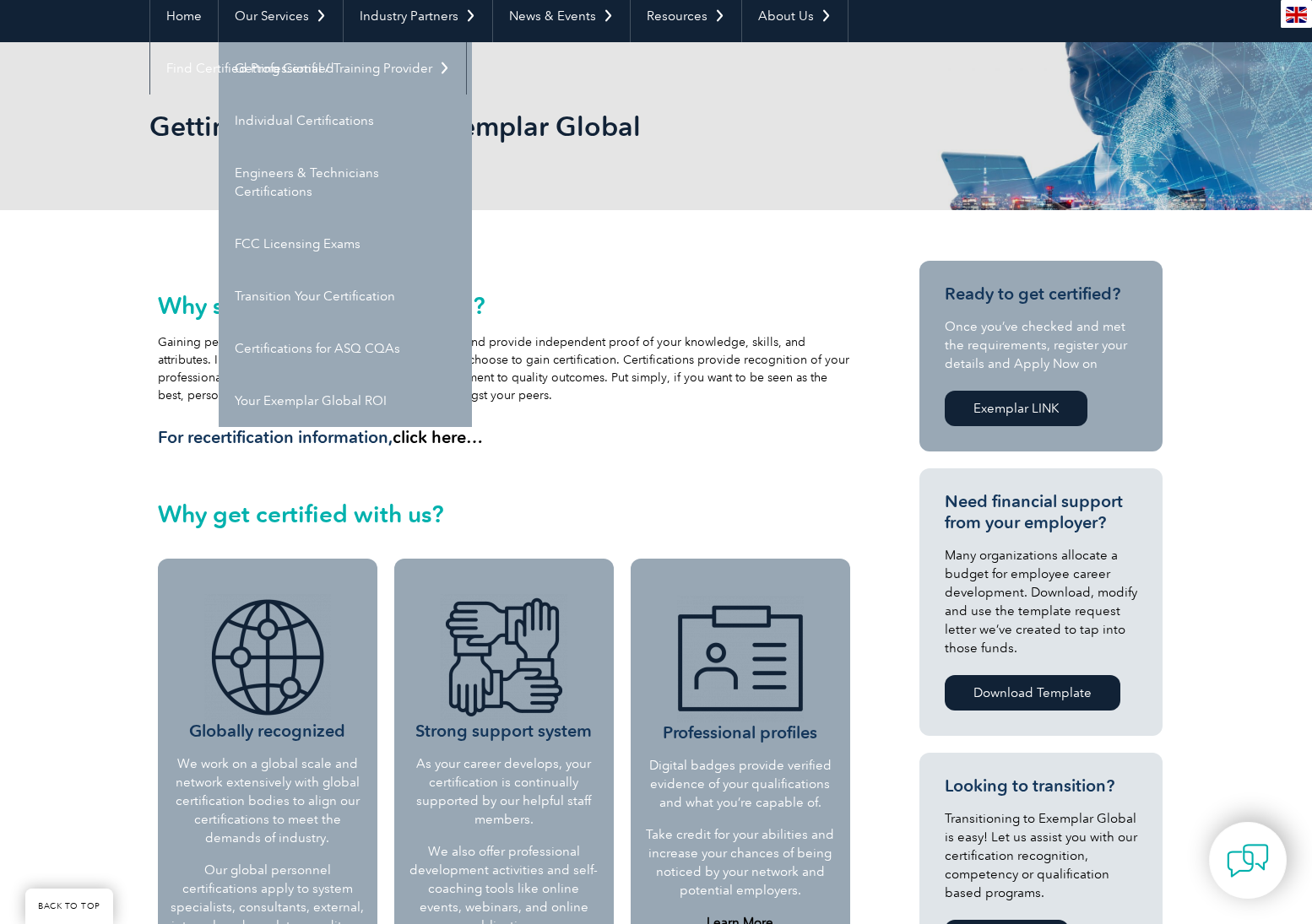
scroll to position [0, 0]
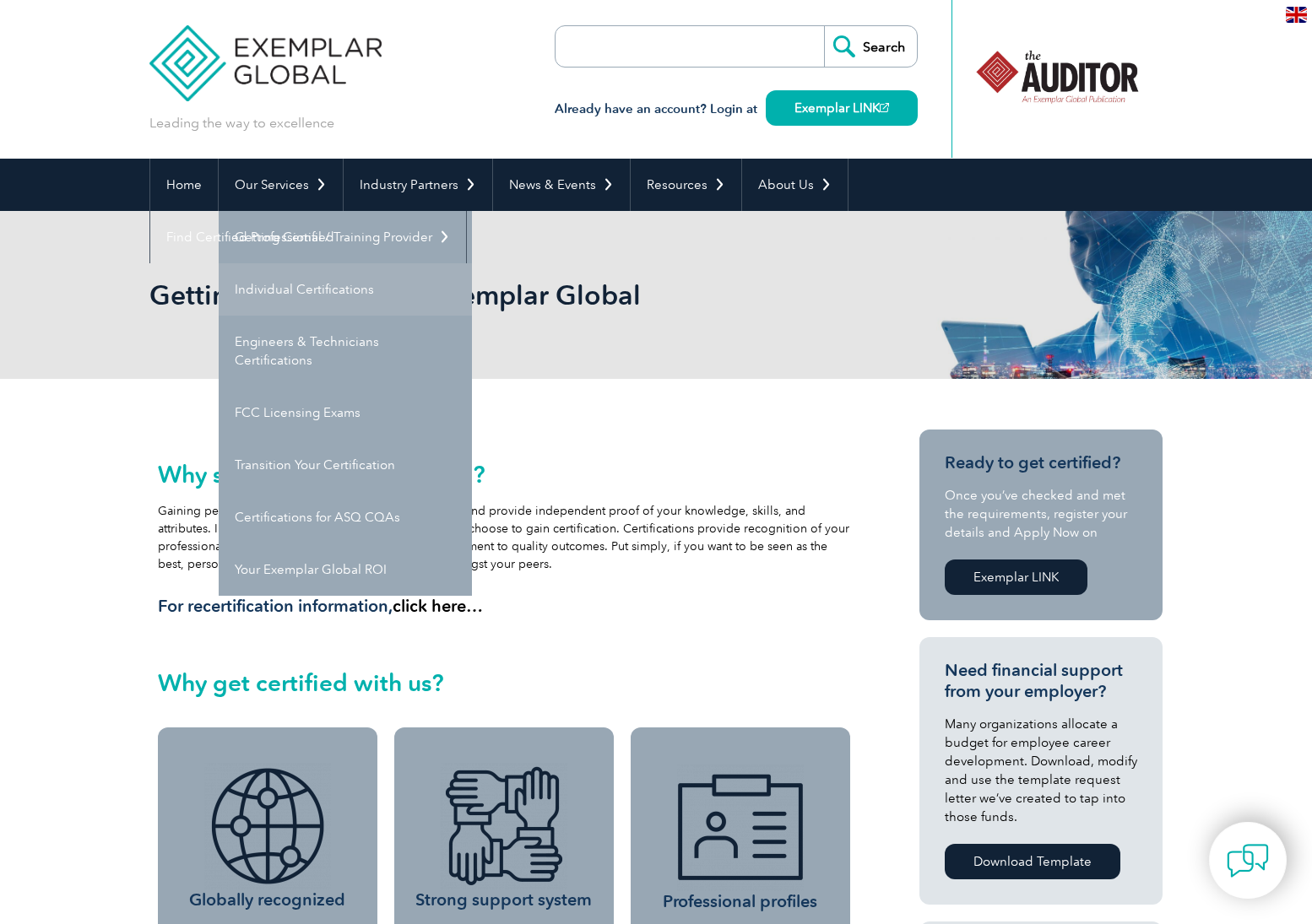
click at [296, 292] on link "Individual Certifications" at bounding box center [344, 290] width 253 height 53
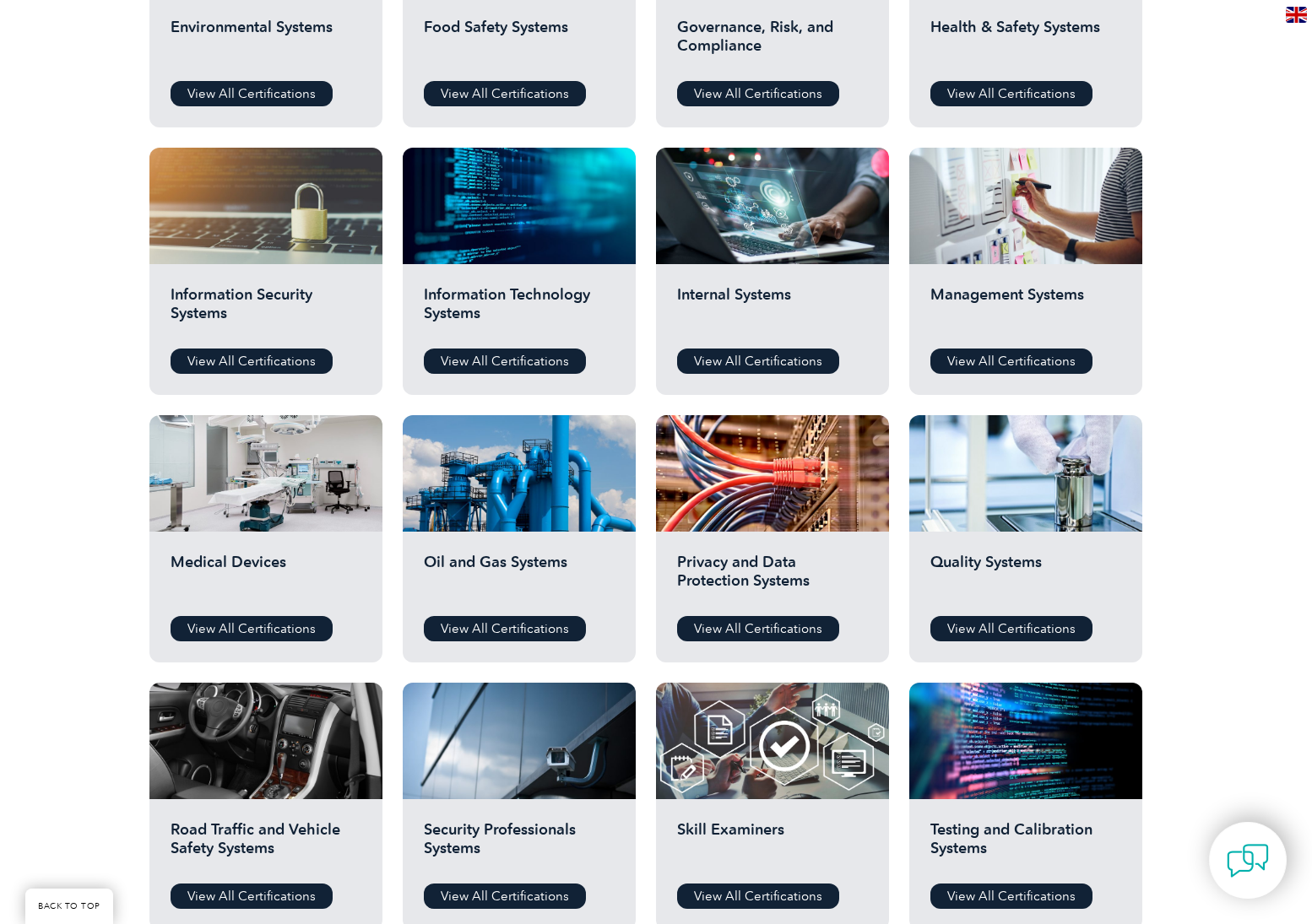
scroll to position [1013, 0]
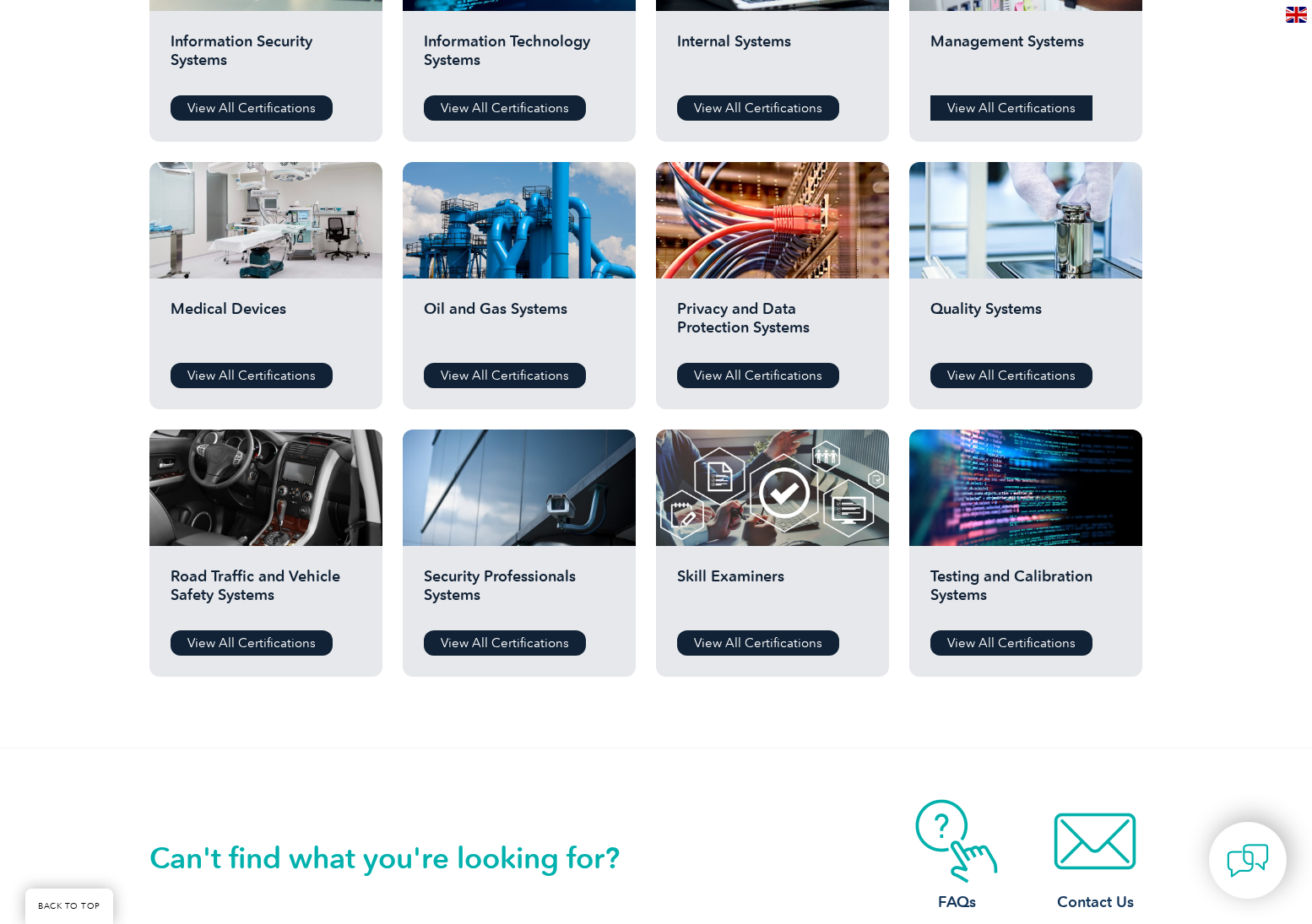
click at [1050, 117] on link "View All Certifications" at bounding box center [1012, 107] width 162 height 25
click at [1027, 369] on link "View All Certifications" at bounding box center [1012, 375] width 162 height 25
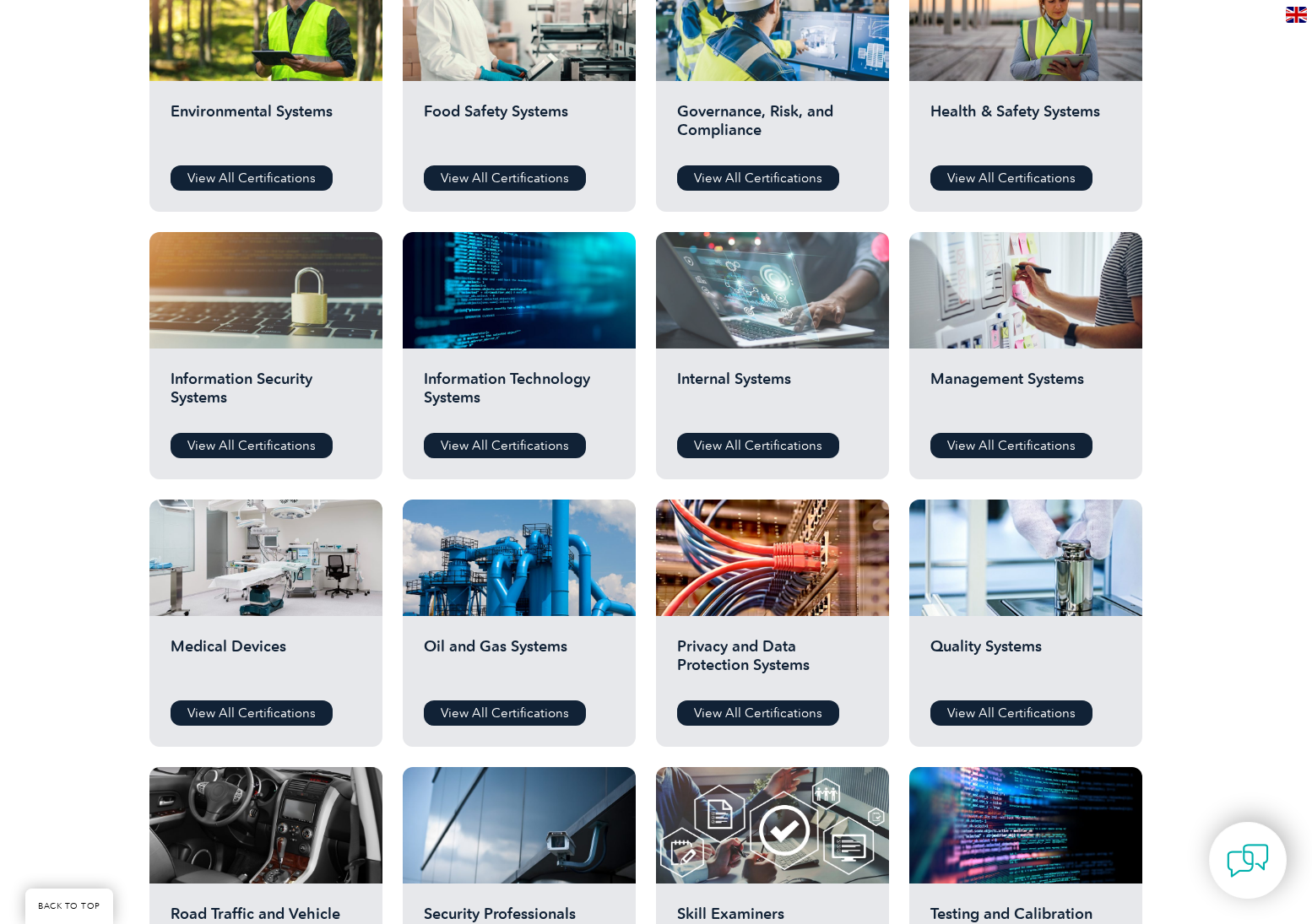
scroll to position [506, 0]
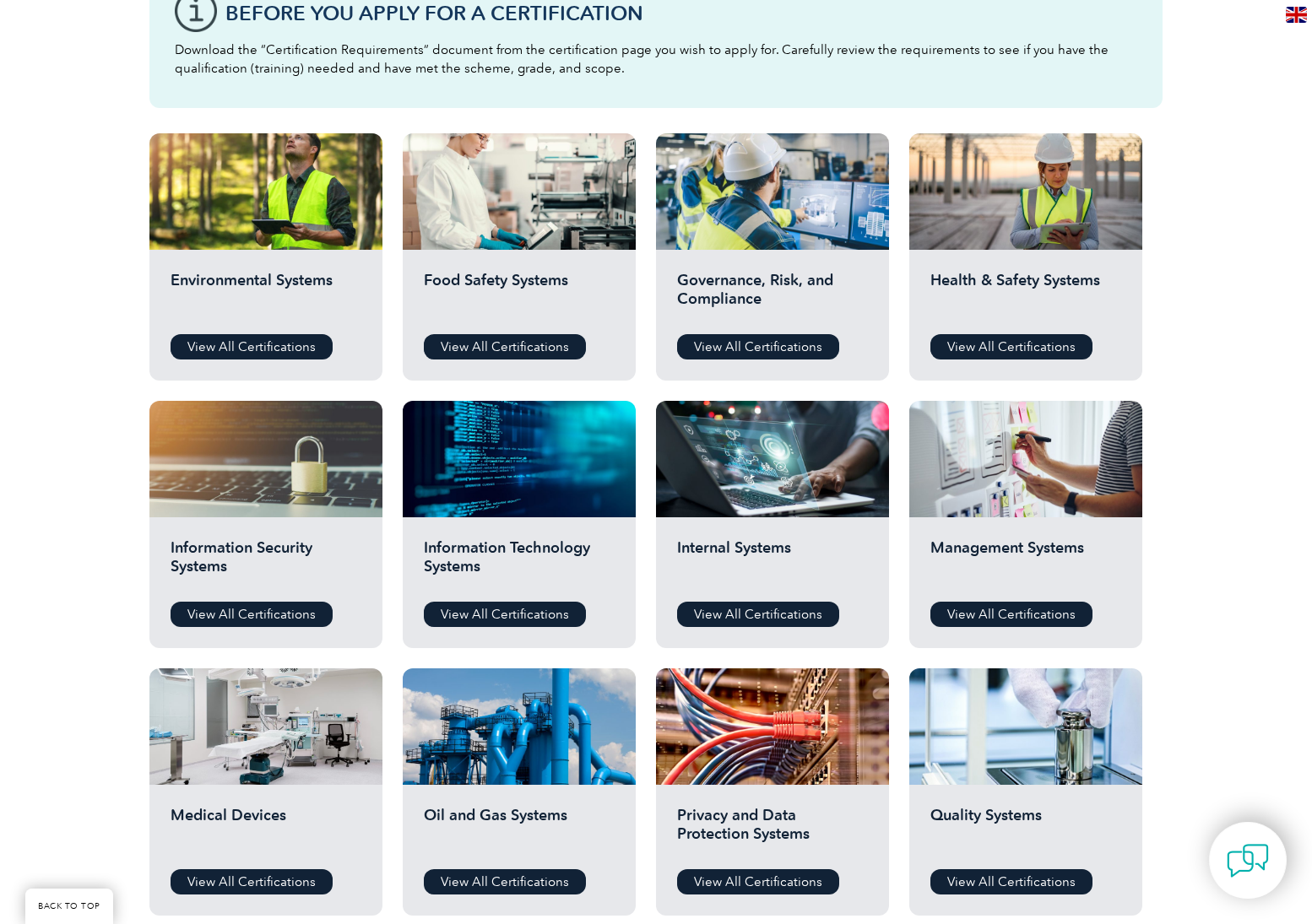
click at [974, 332] on div "Health & Safety Systems View All Certifications" at bounding box center [1026, 315] width 233 height 131
click at [982, 353] on link "View All Certifications" at bounding box center [1012, 346] width 162 height 25
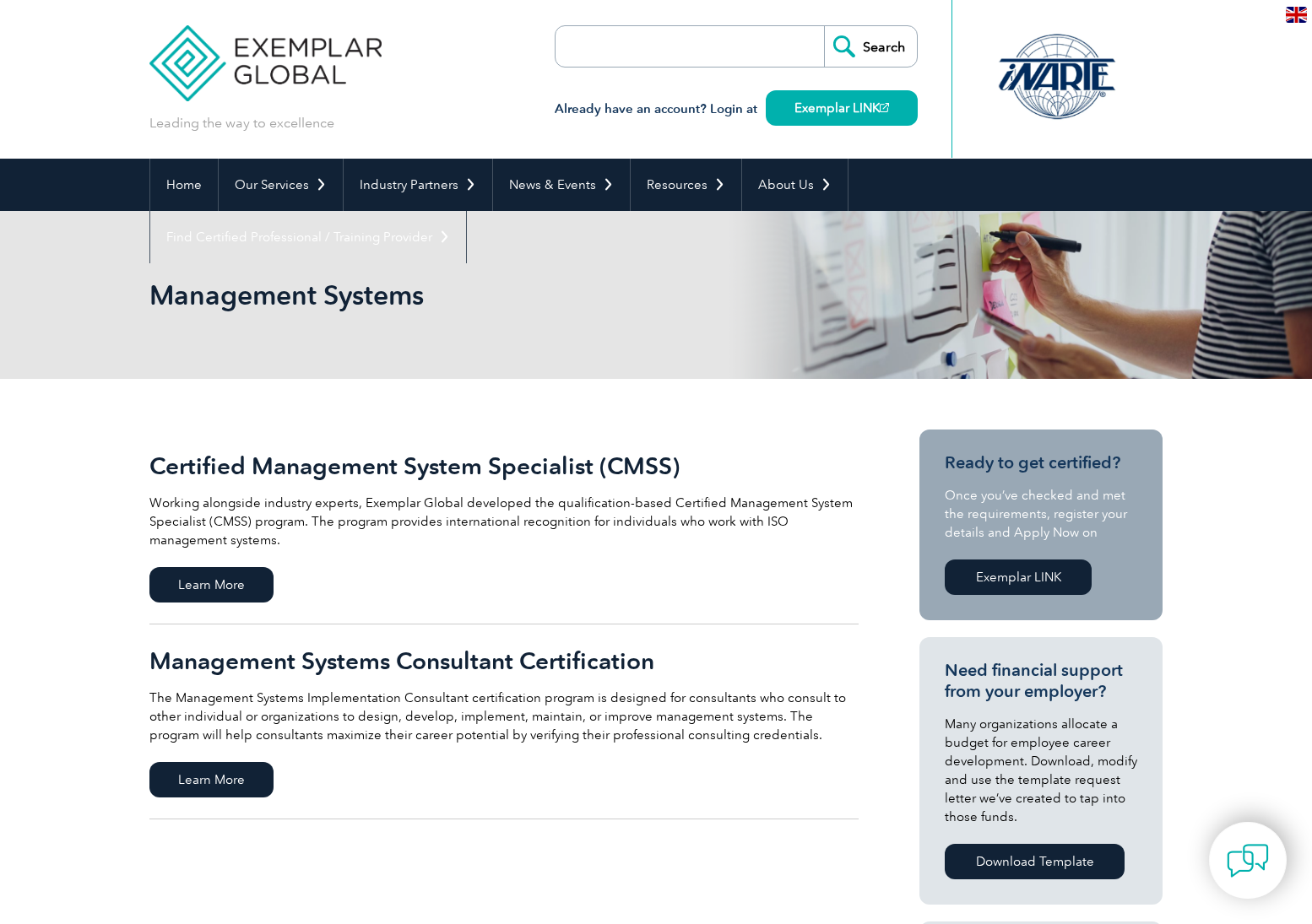
scroll to position [168, 0]
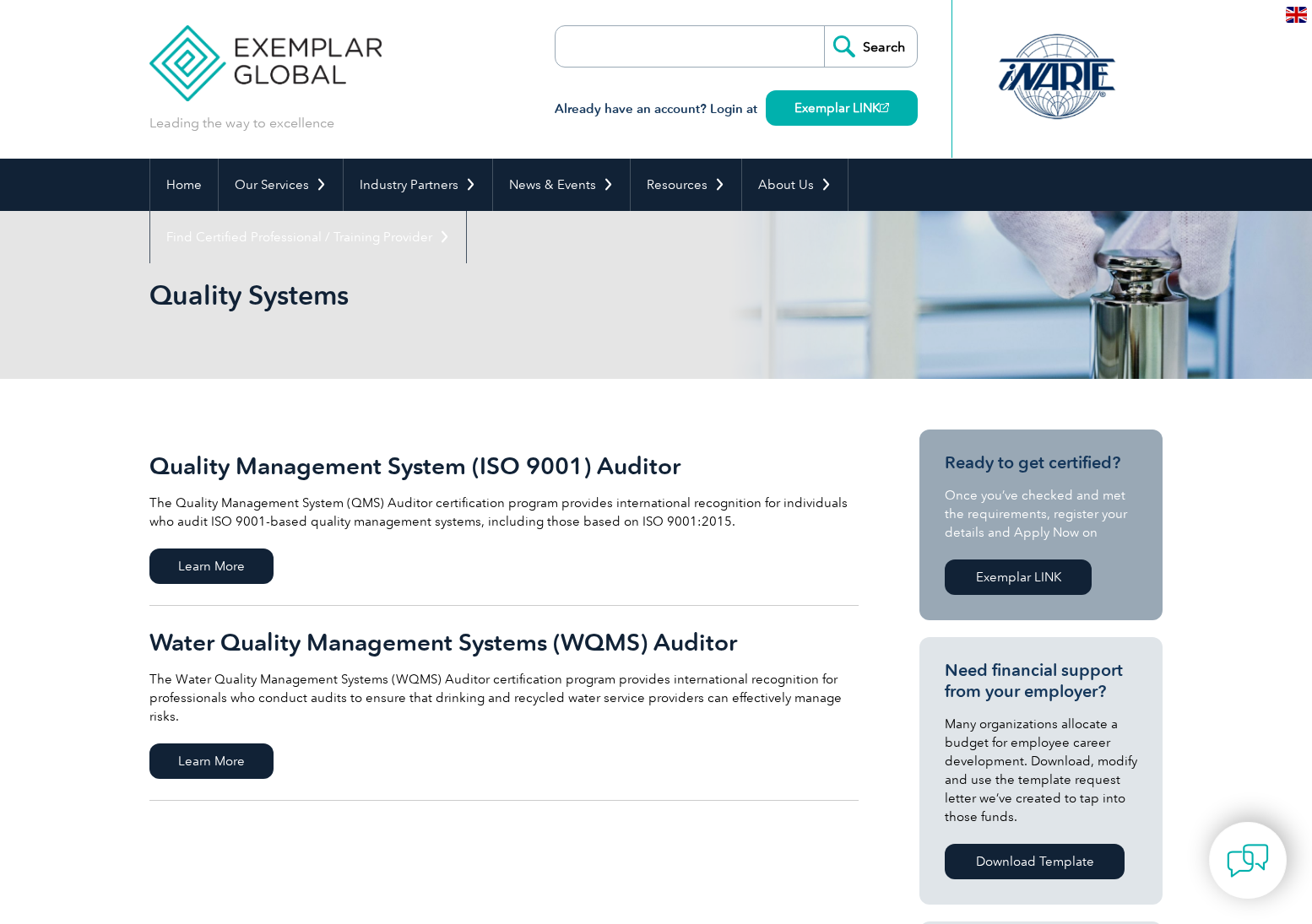
scroll to position [168, 0]
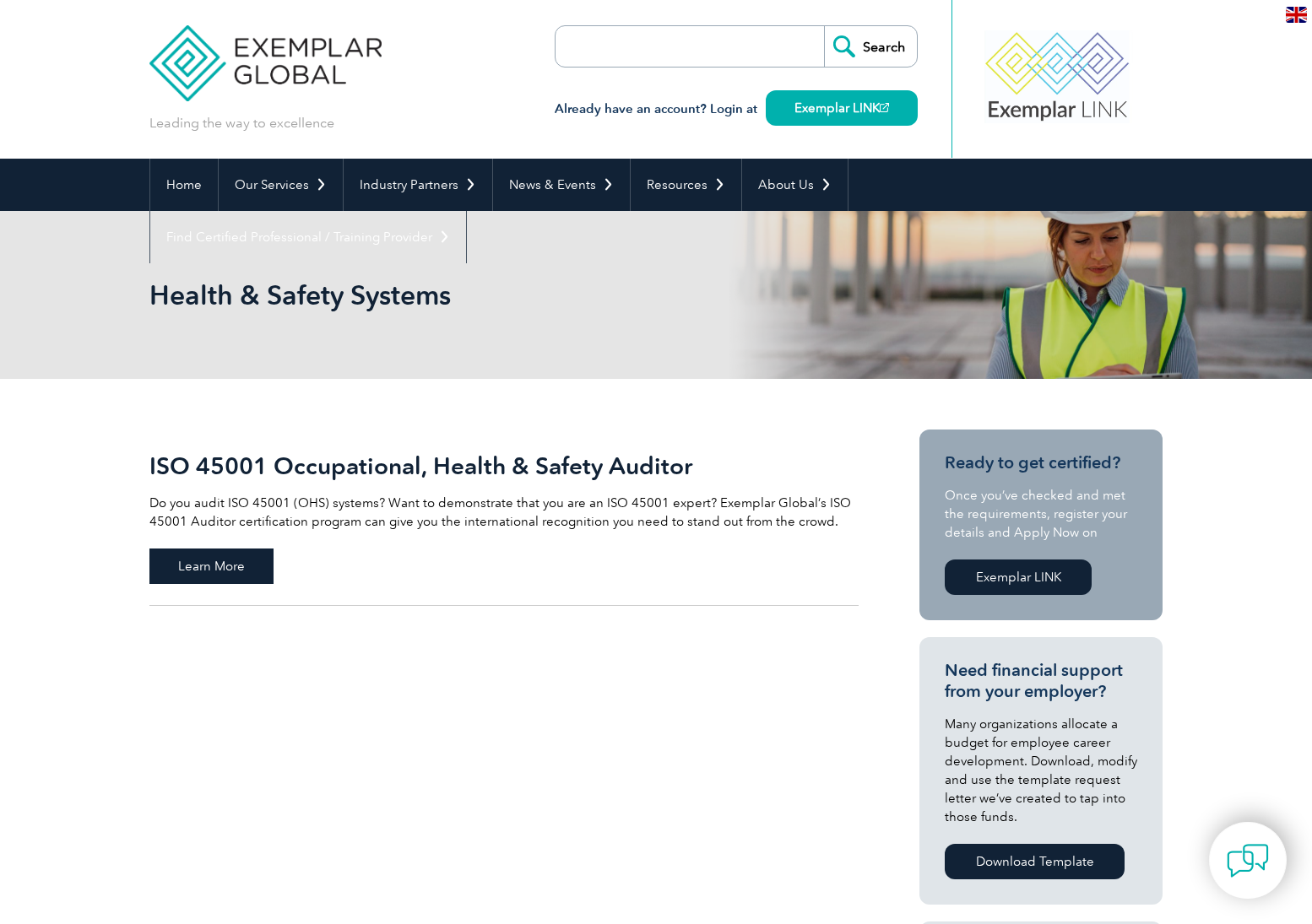
click at [202, 567] on span "Learn More" at bounding box center [212, 566] width 124 height 36
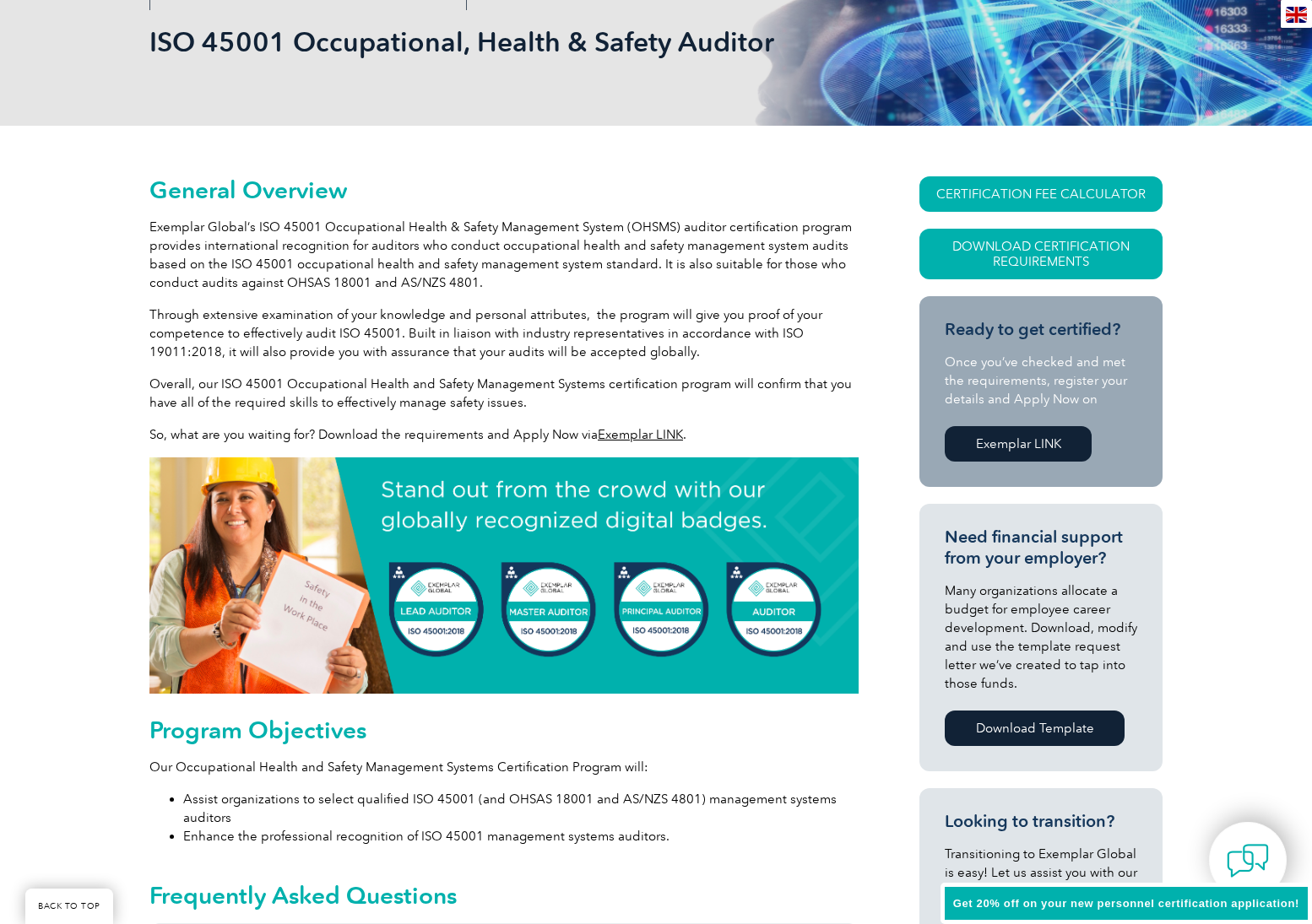
scroll to position [506, 0]
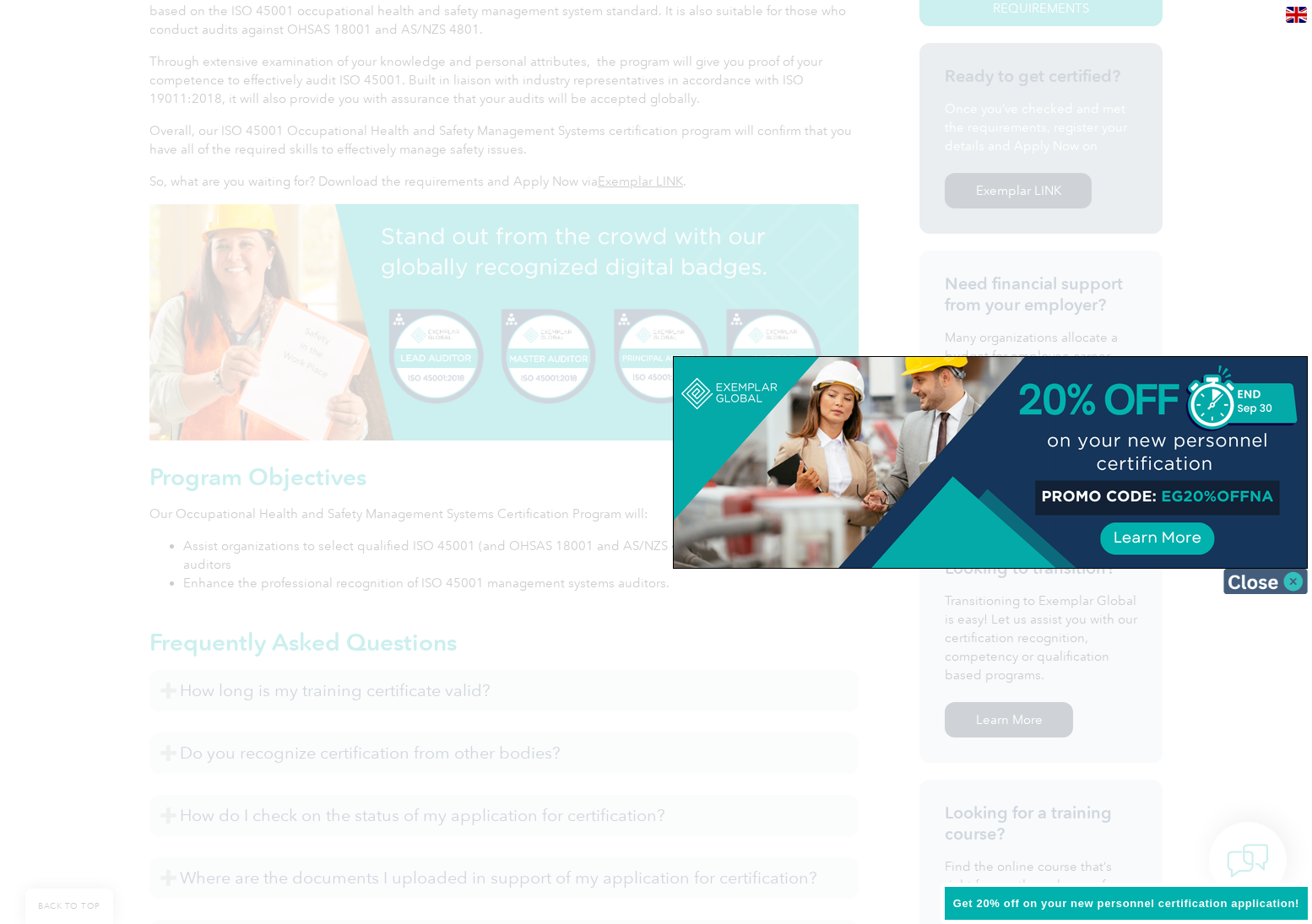
click at [1271, 579] on img at bounding box center [1266, 581] width 85 height 25
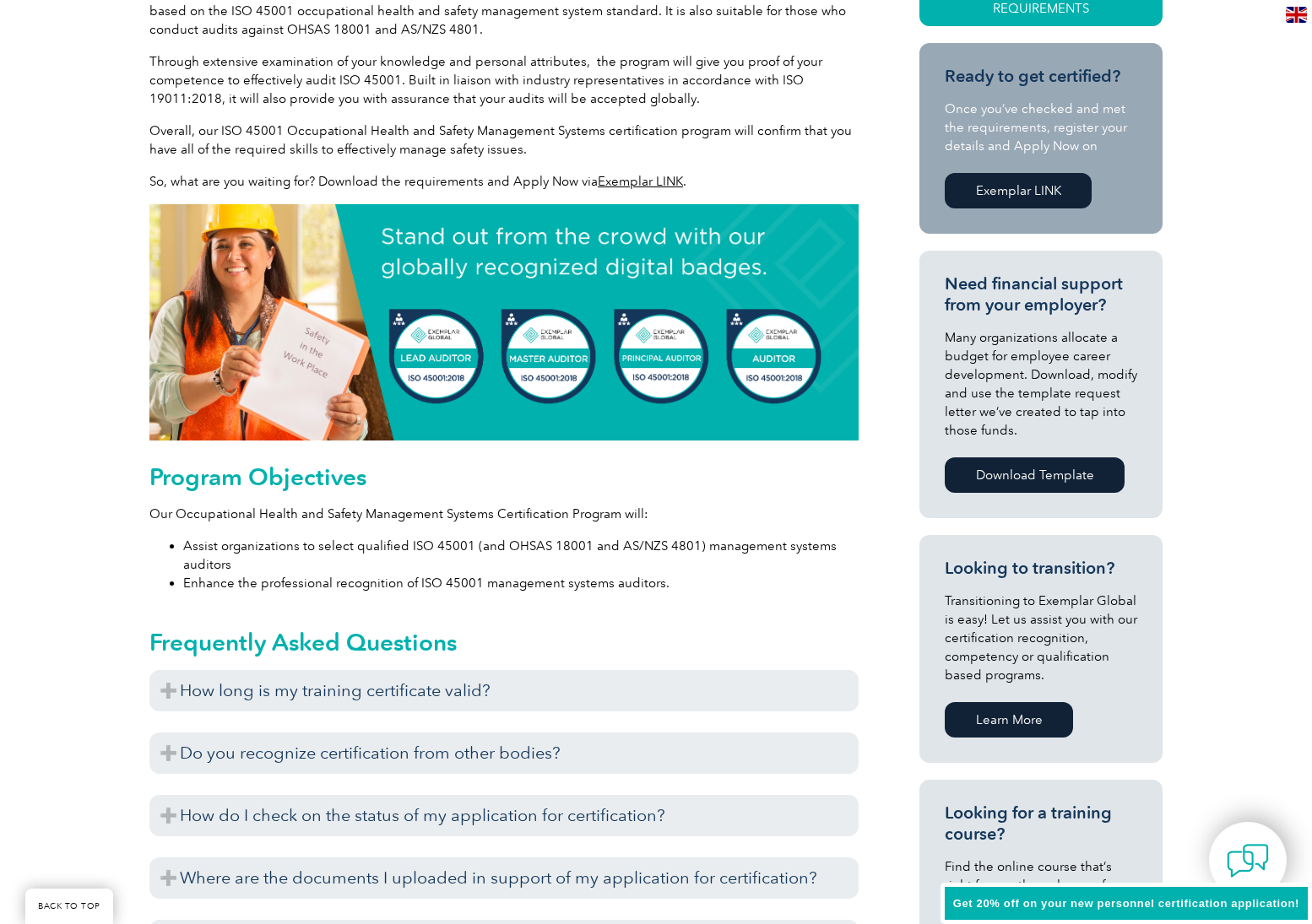
scroll to position [759, 0]
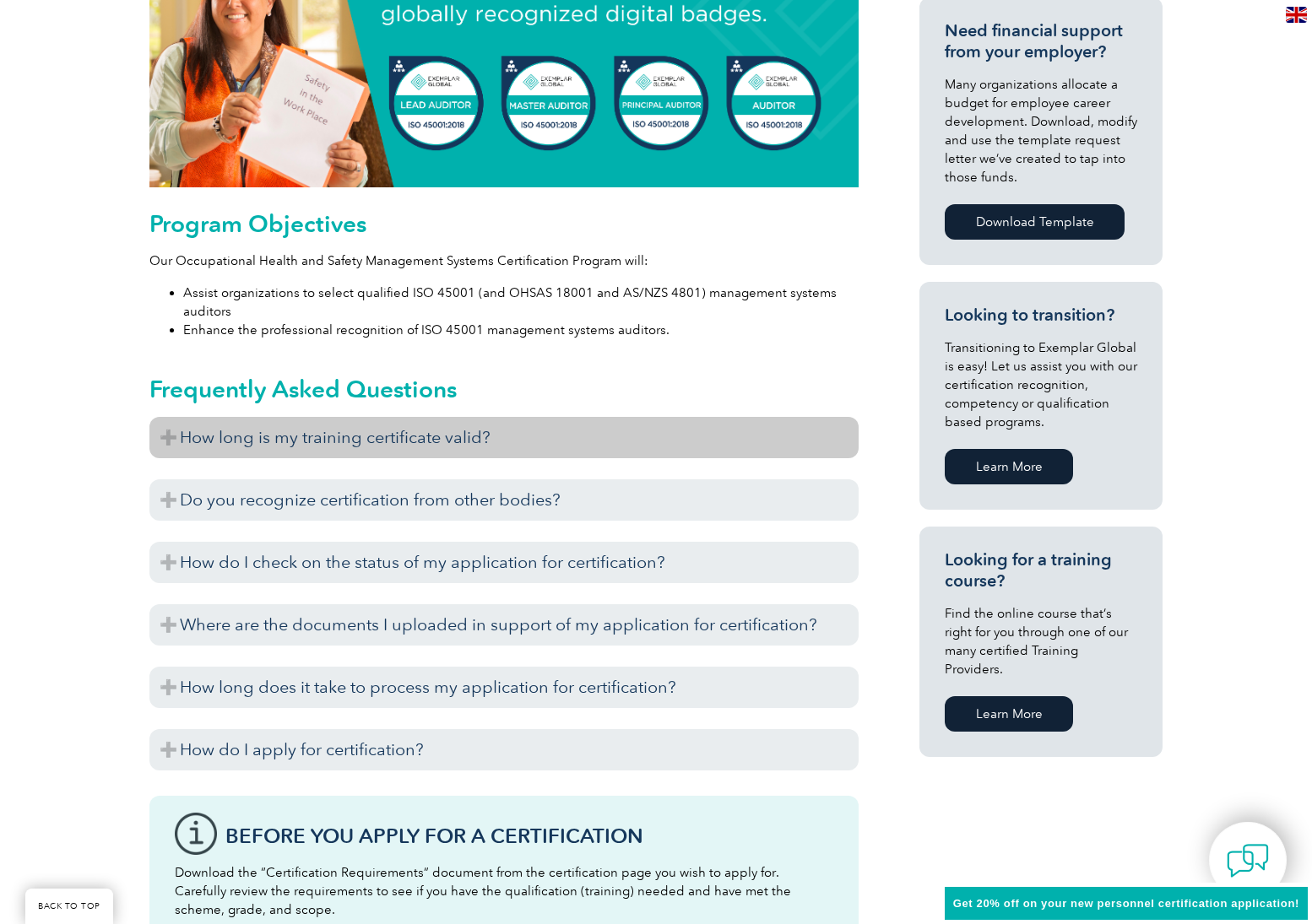
click at [165, 432] on h3 "How long is my training certificate valid?" at bounding box center [504, 438] width 710 height 41
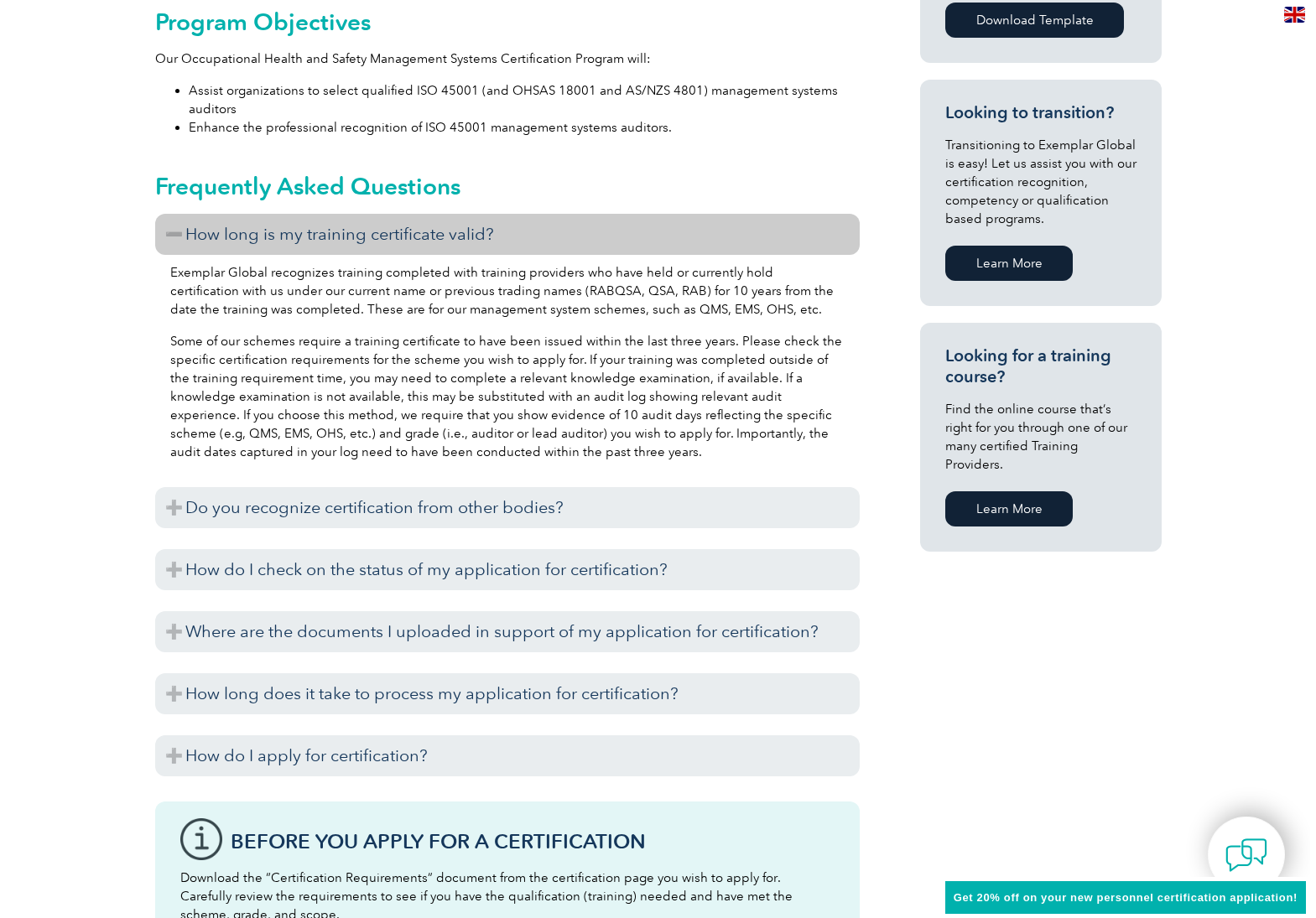
scroll to position [0, 0]
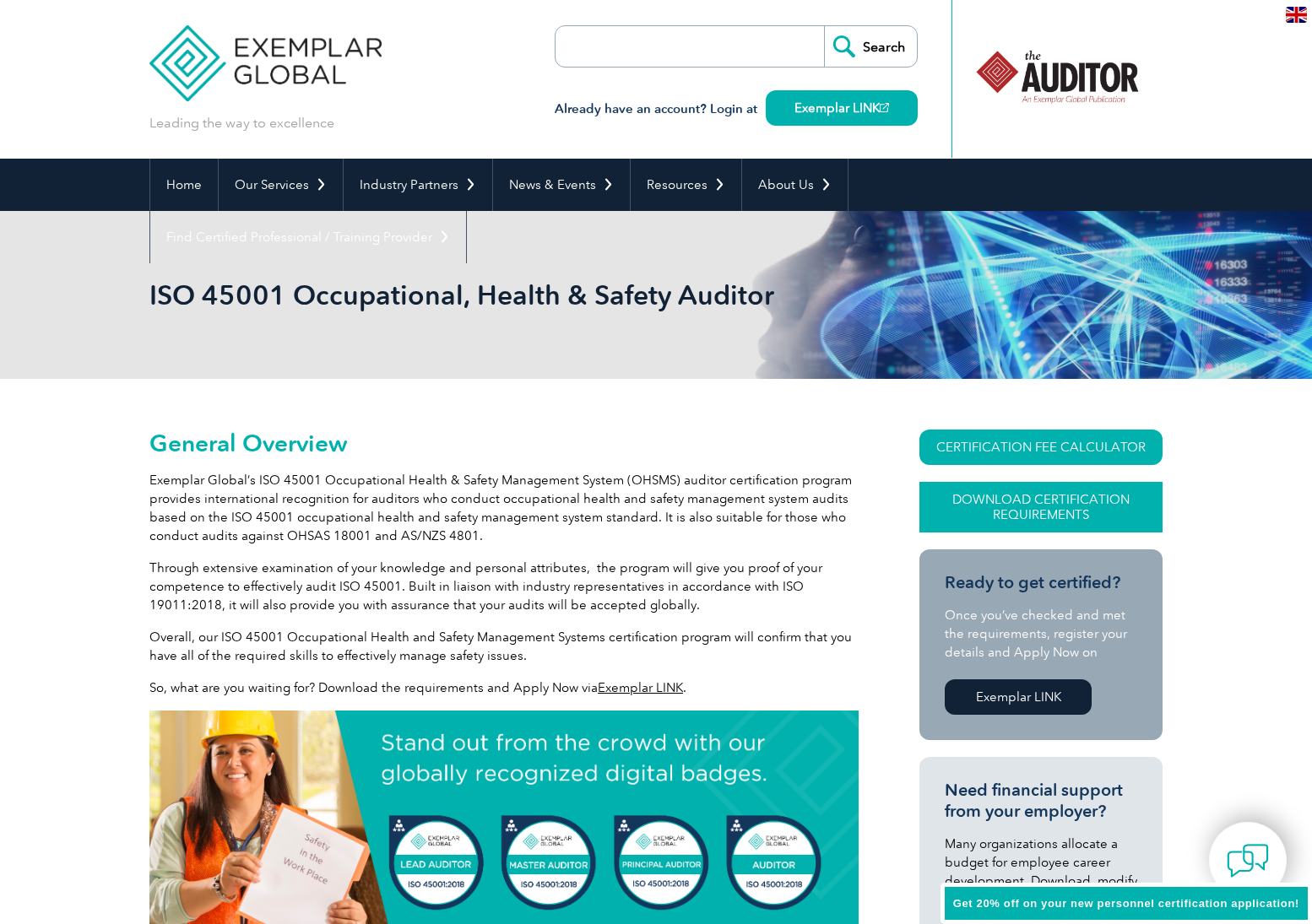
click at [1039, 497] on link "Download Certification Requirements" at bounding box center [1041, 507] width 243 height 51
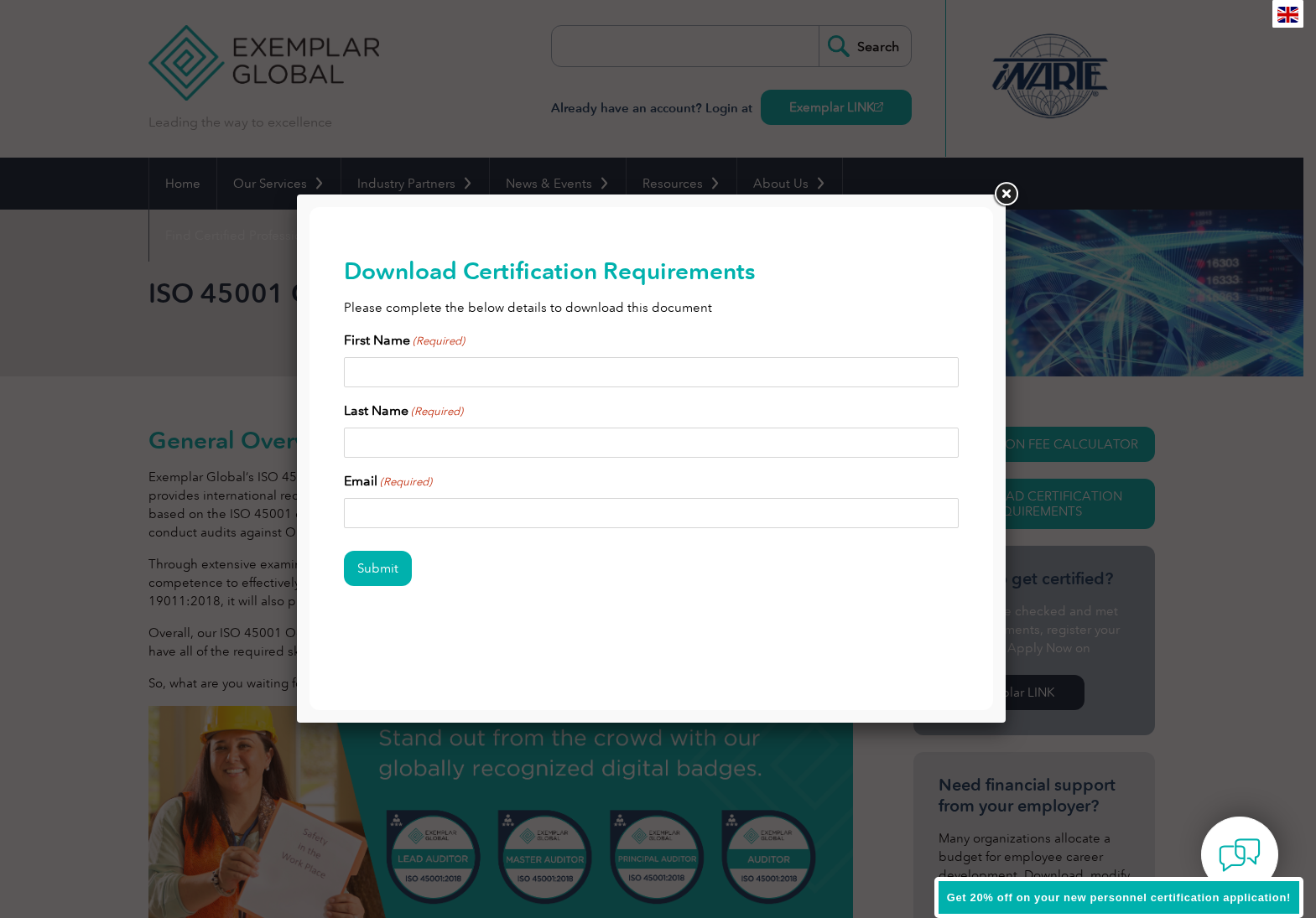
click at [487, 366] on input "First Name (Required)" at bounding box center [651, 372] width 616 height 30
type input "[PERSON_NAME]"
type input "[EMAIL_ADDRESS][DOMAIN_NAME]"
click at [381, 570] on input "Submit" at bounding box center [378, 568] width 68 height 36
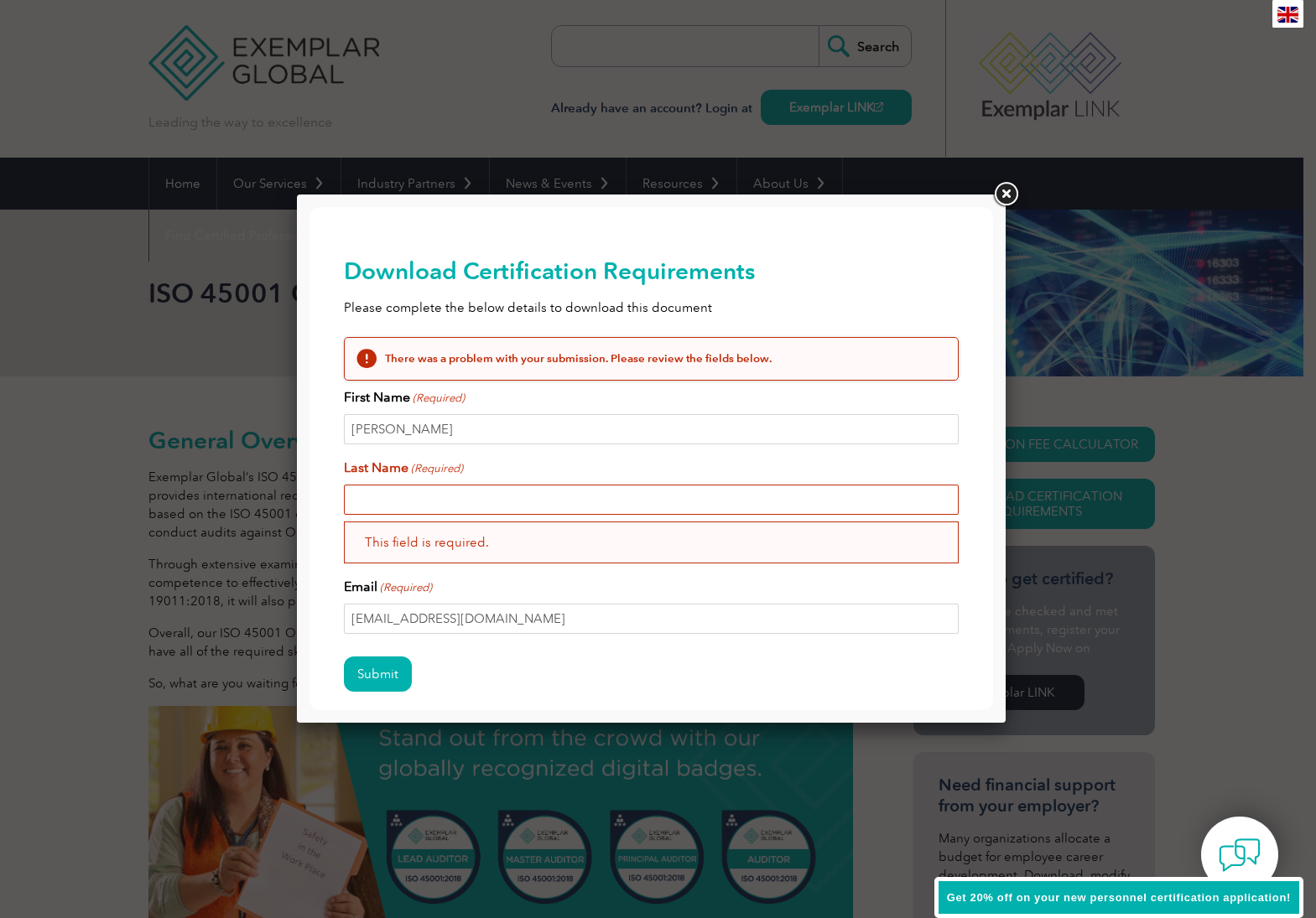
click at [401, 488] on input "Last Name (Required)" at bounding box center [651, 500] width 616 height 30
type input "Song"
click at [434, 615] on input "[EMAIL_ADDRESS][DOMAIN_NAME]" at bounding box center [651, 619] width 616 height 30
click at [725, 652] on div "Submit" at bounding box center [651, 676] width 616 height 73
click at [347, 665] on input "Submit" at bounding box center [378, 674] width 68 height 36
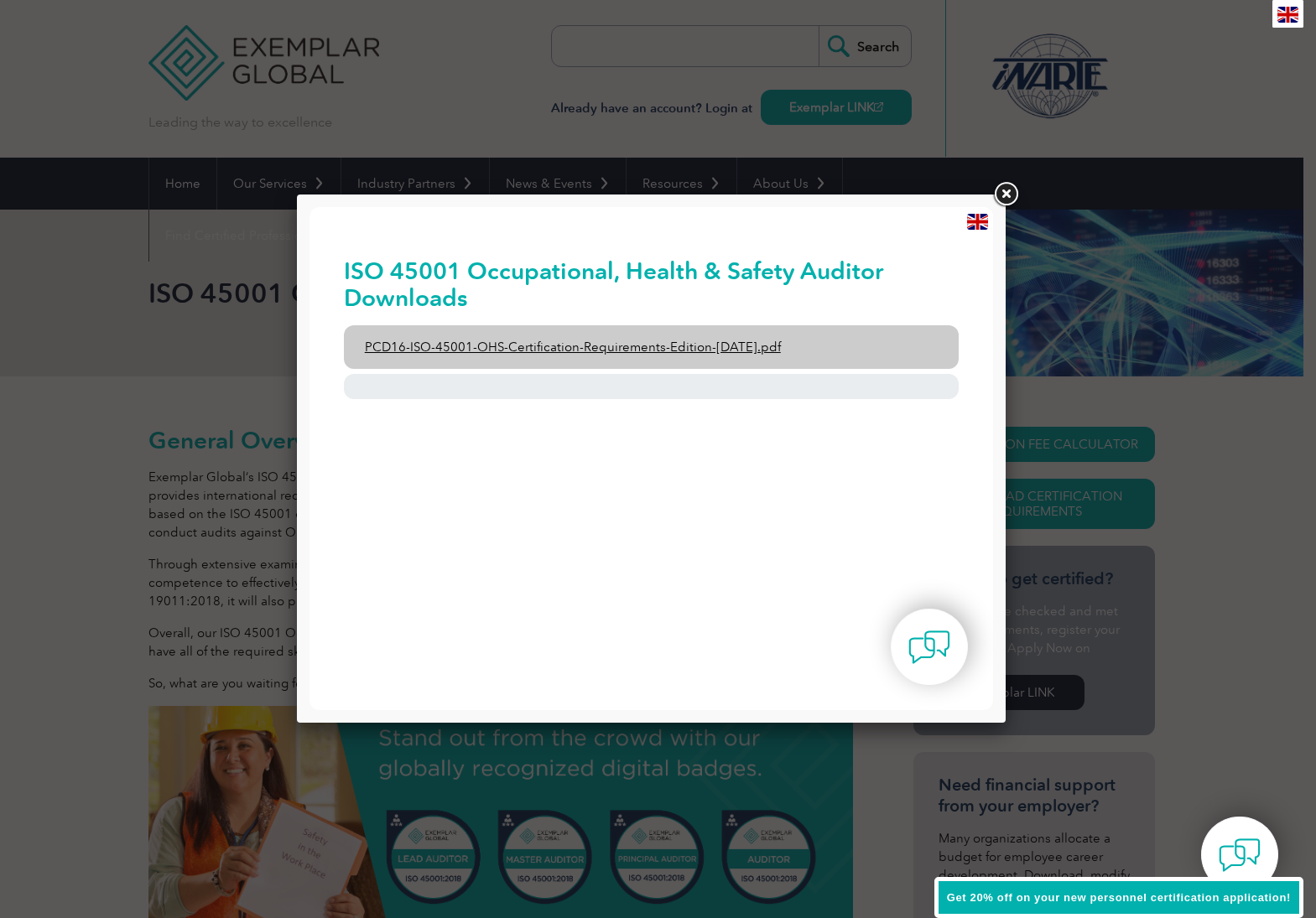
click at [706, 345] on link "PCD16-ISO-45001-OHS-Certification-Requirements-Edition-[DATE].pdf" at bounding box center [651, 347] width 616 height 44
